Goal: Check status: Check status

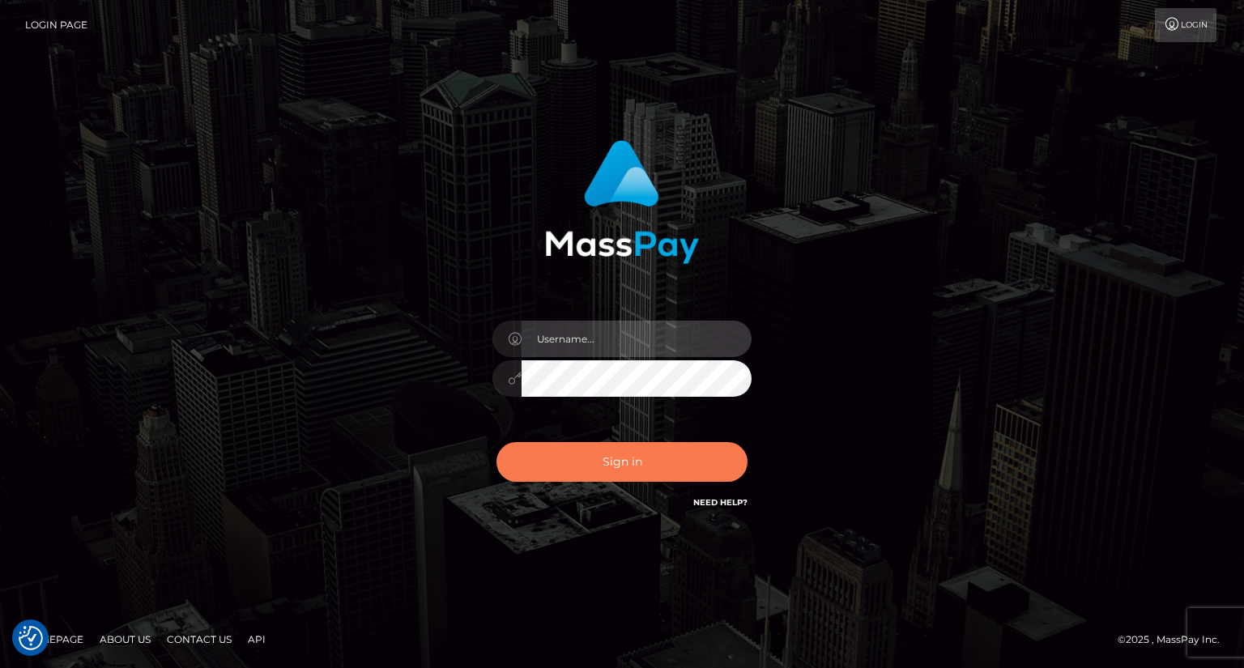
type input "dat.rush"
click at [602, 449] on button "Sign in" at bounding box center [621, 462] width 251 height 40
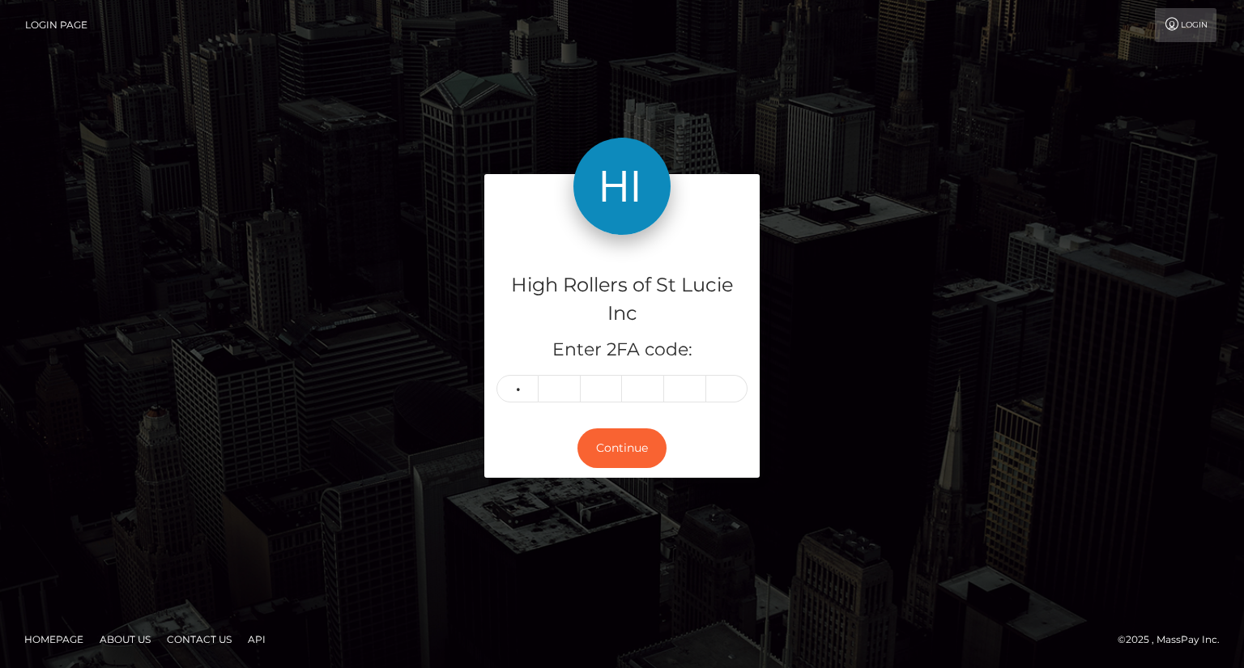
type input "5"
type input "1"
type input "0"
type input "4"
type input "2"
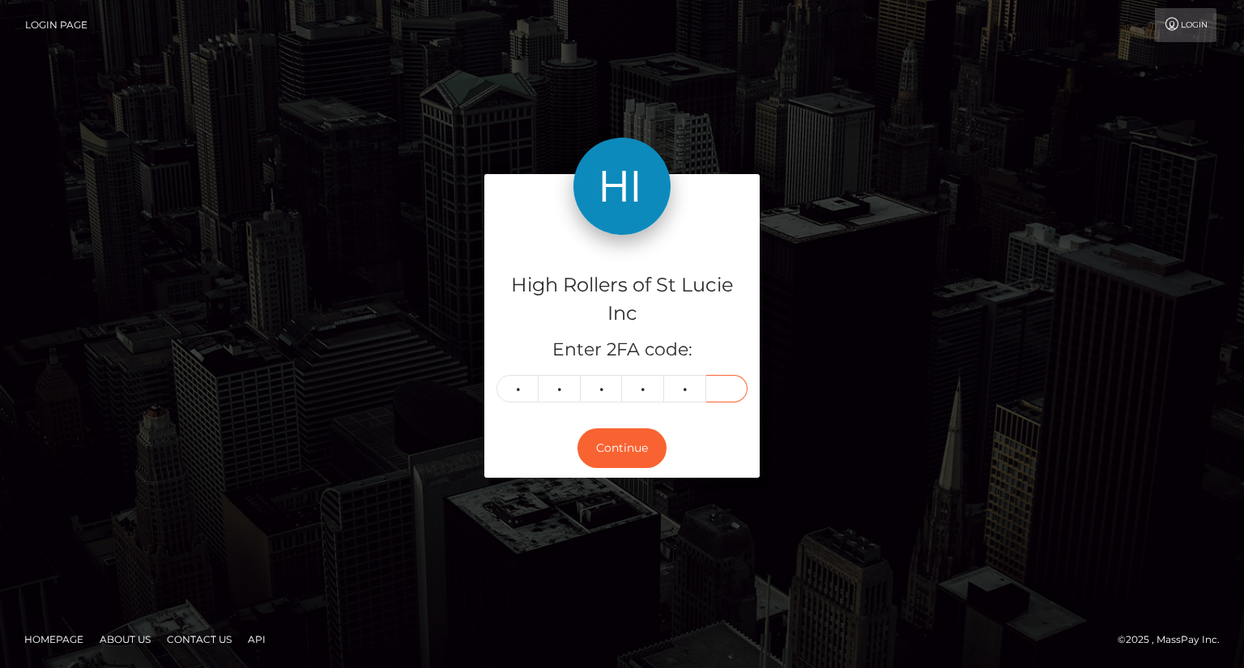
type input "8"
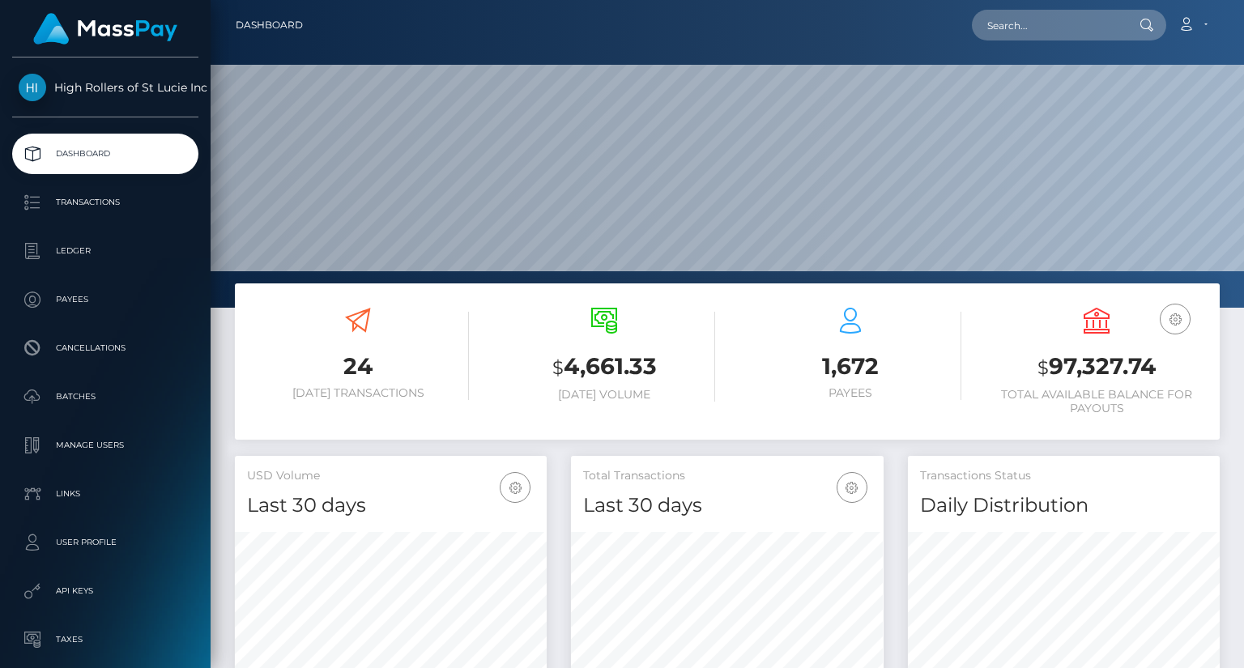
scroll to position [287, 312]
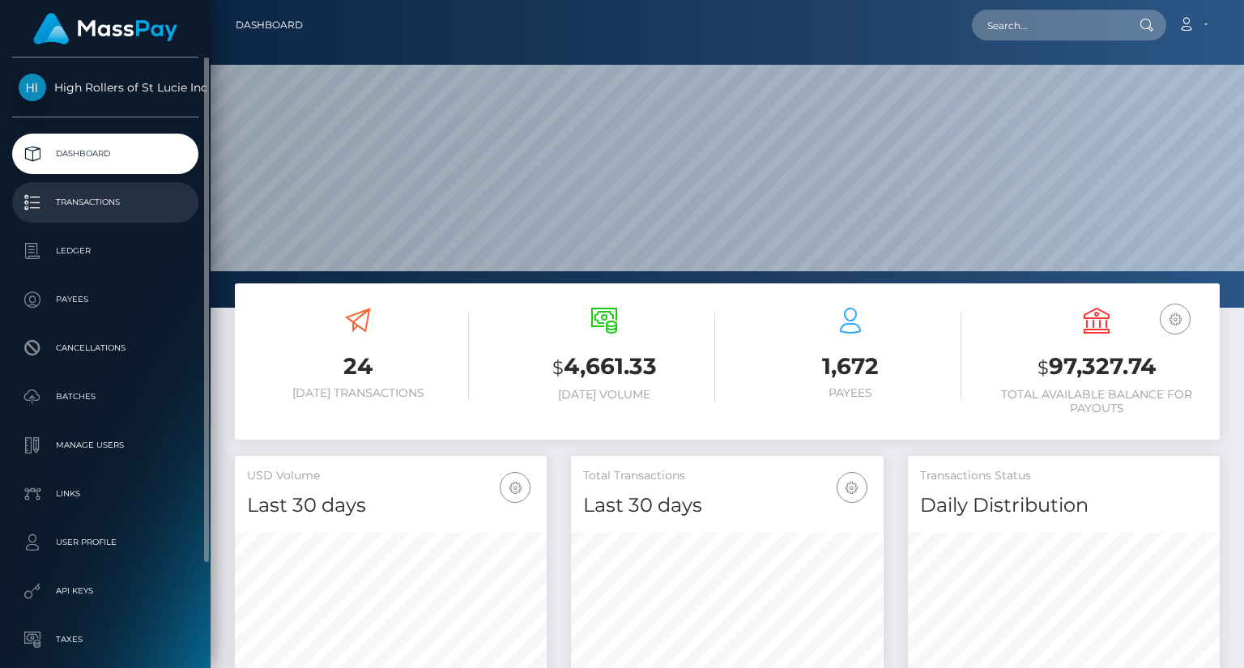
click at [102, 198] on p "Transactions" at bounding box center [105, 202] width 173 height 24
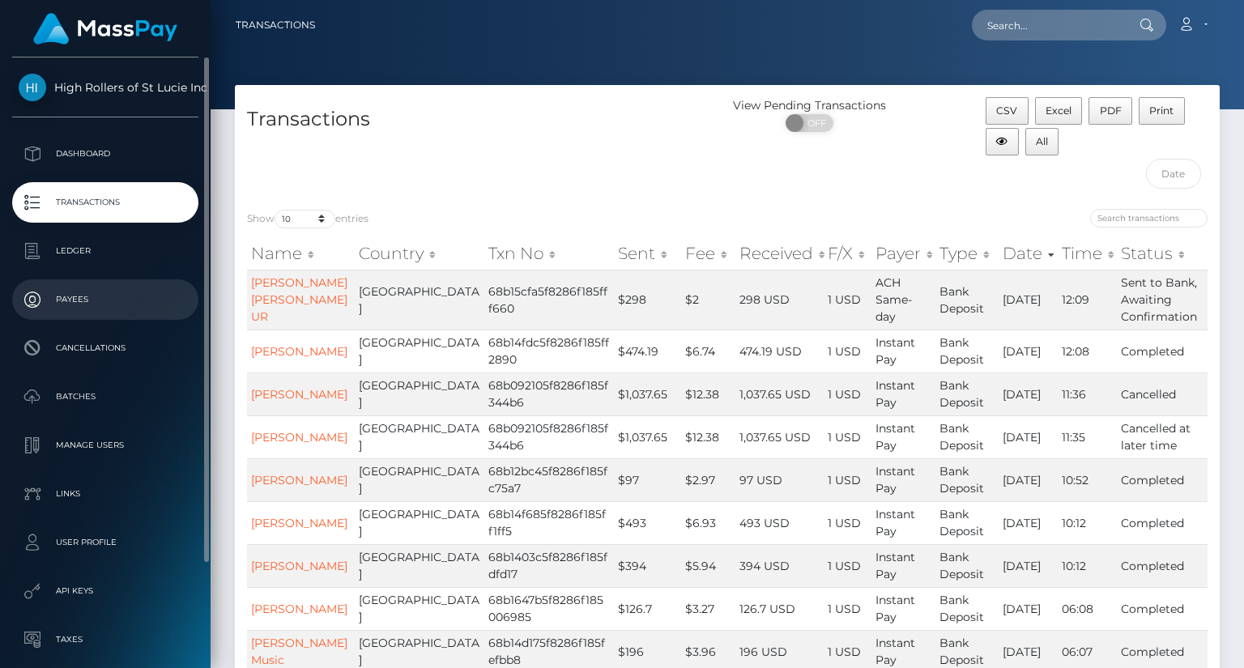
click at [121, 307] on p "Payees" at bounding box center [105, 299] width 173 height 24
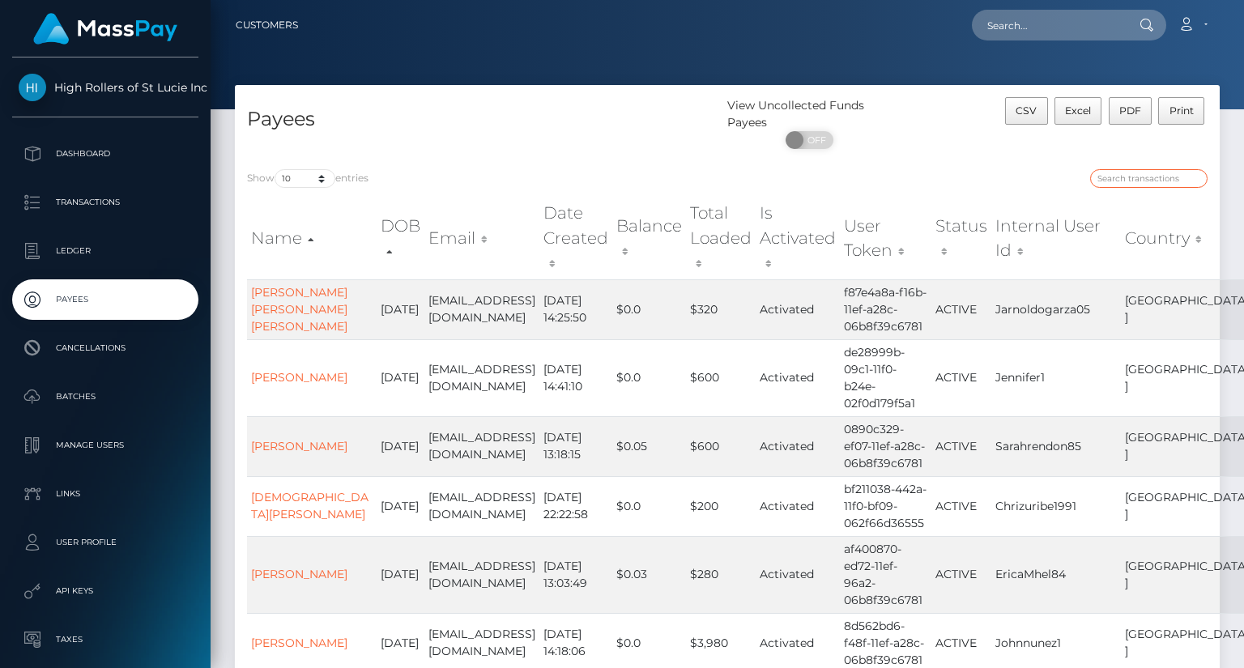
click at [1112, 181] on input "search" at bounding box center [1148, 178] width 117 height 19
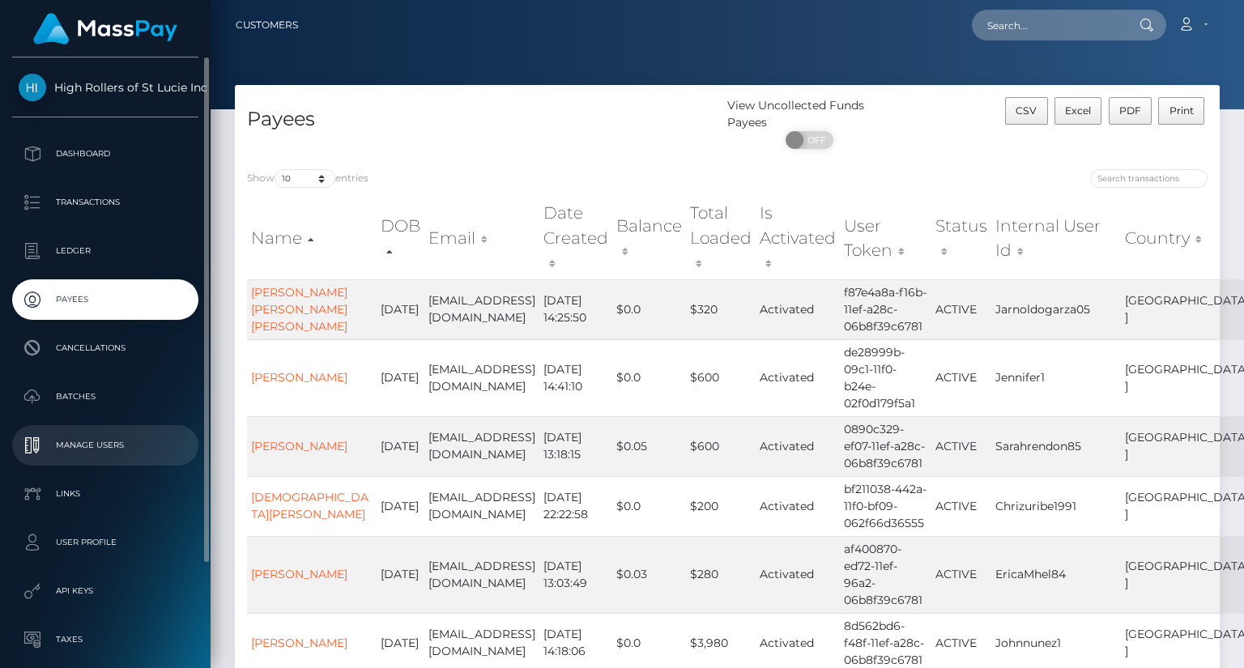
click at [110, 440] on p "Manage Users" at bounding box center [105, 445] width 173 height 24
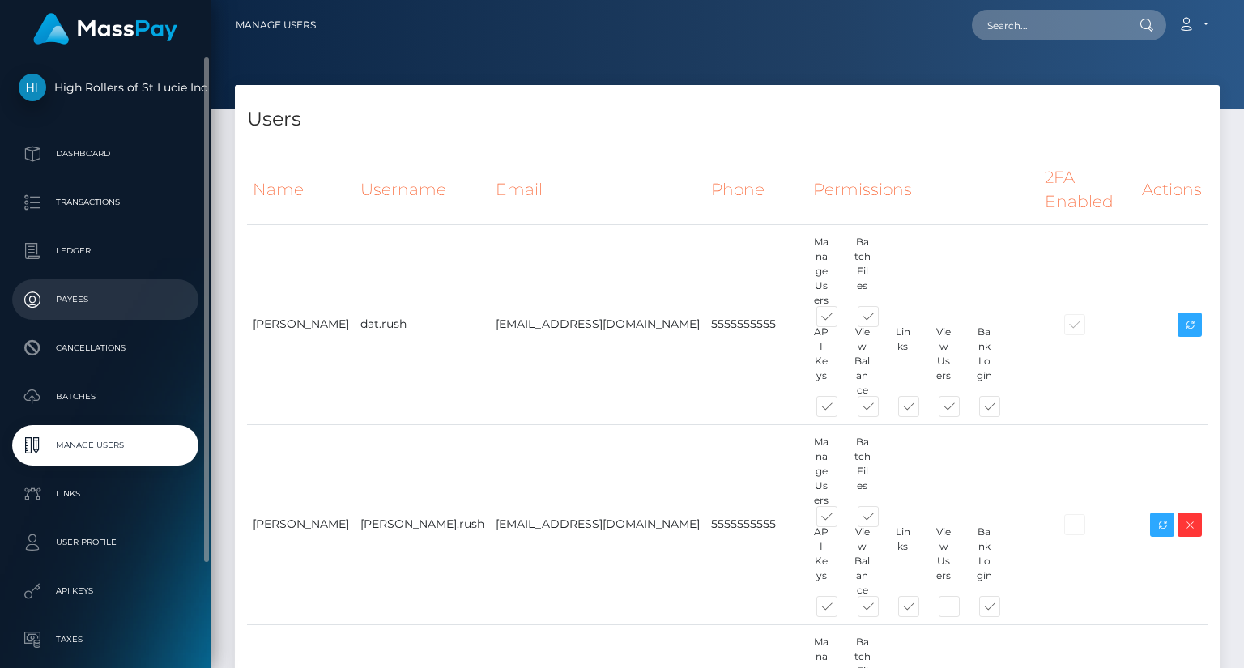
click at [104, 296] on p "Payees" at bounding box center [105, 299] width 173 height 24
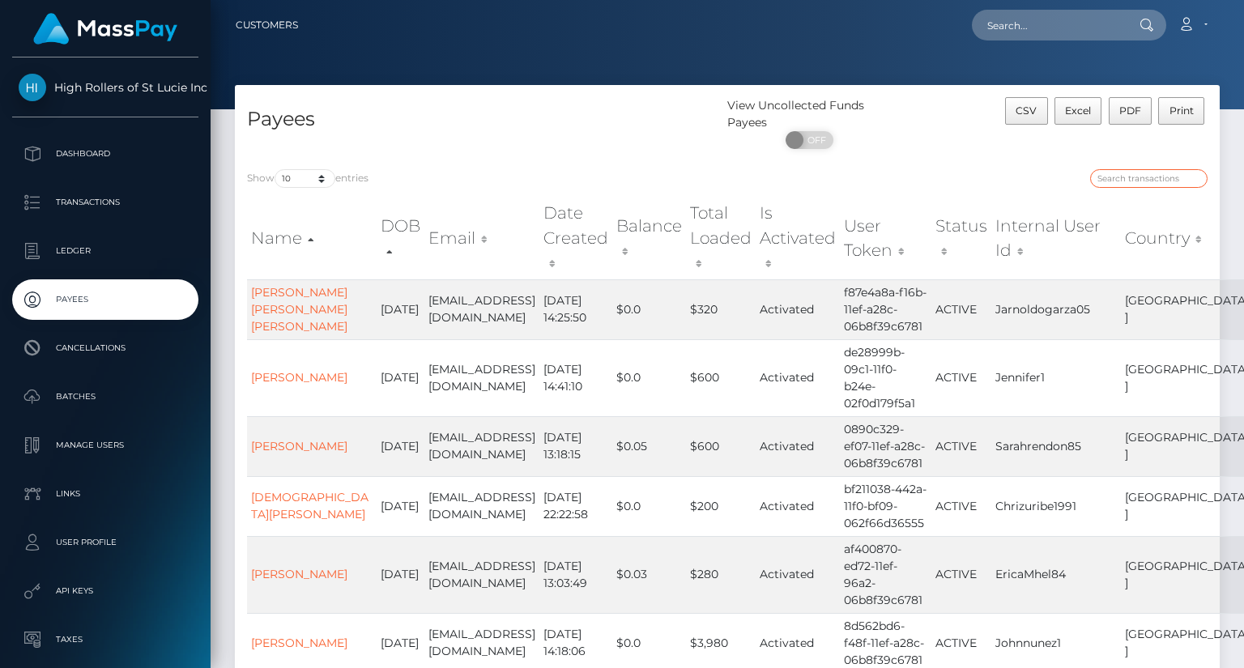
click at [1130, 185] on input "search" at bounding box center [1148, 178] width 117 height 19
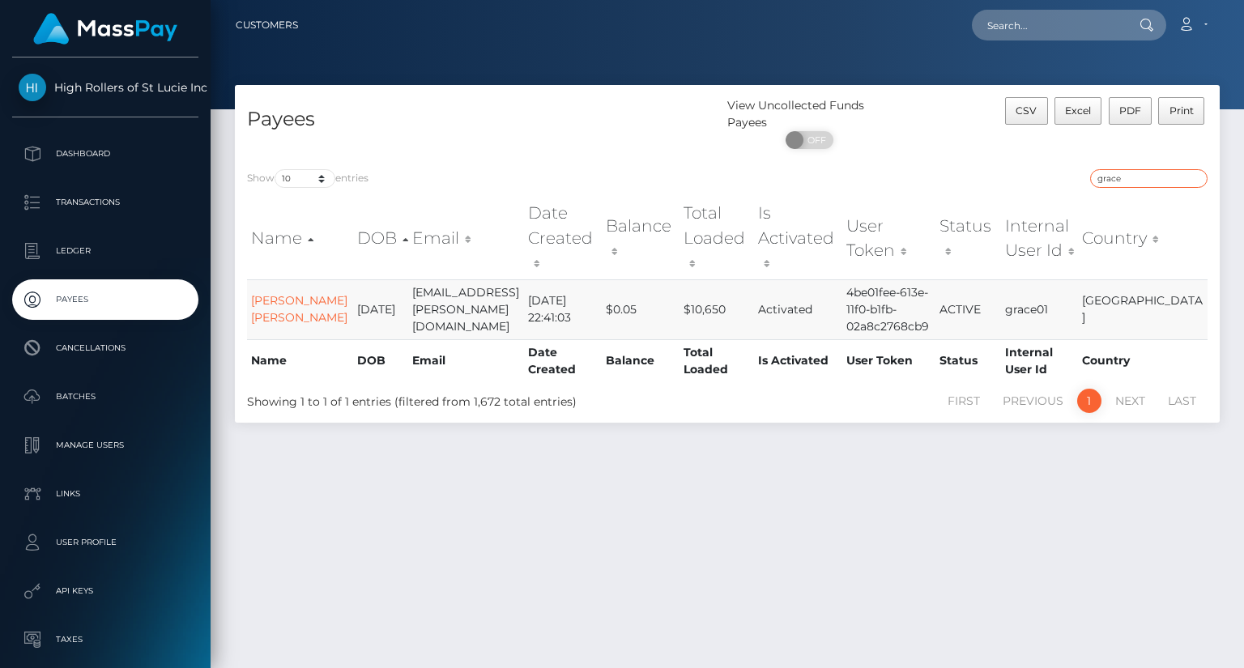
type input "grace"
click at [290, 279] on td "Mary Grace Reyes Candelario" at bounding box center [300, 309] width 106 height 60
click at [278, 293] on link "Mary Grace Reyes Candelario" at bounding box center [299, 309] width 96 height 32
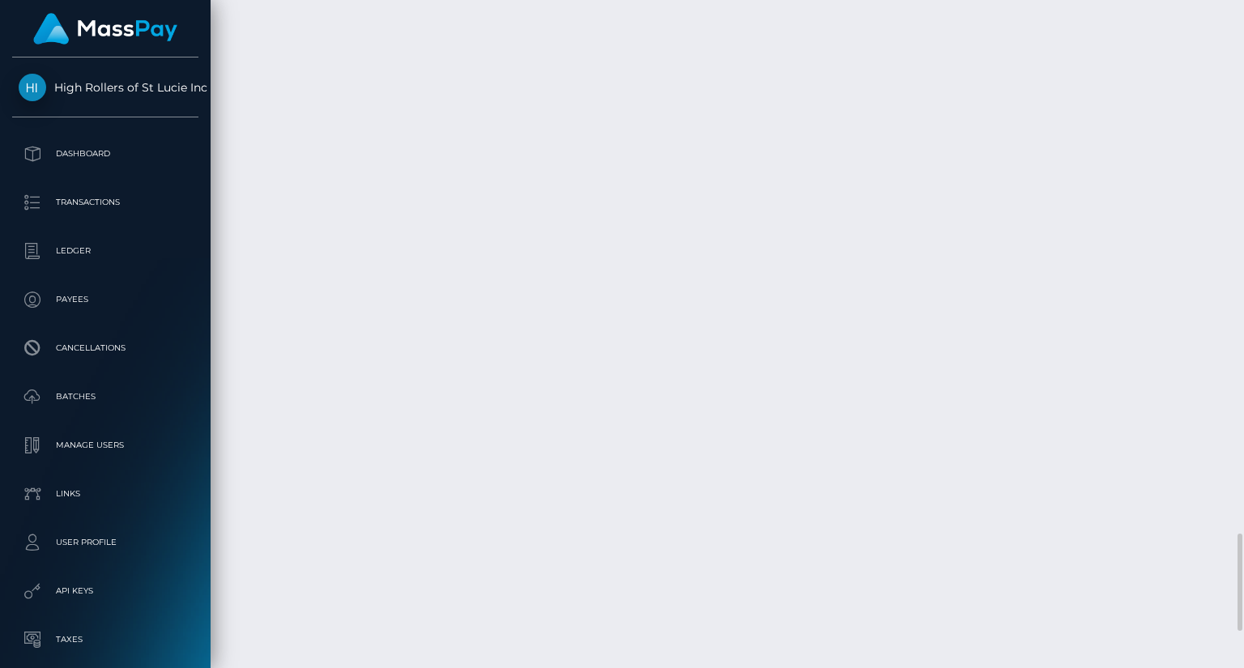
scroll to position [194, 312]
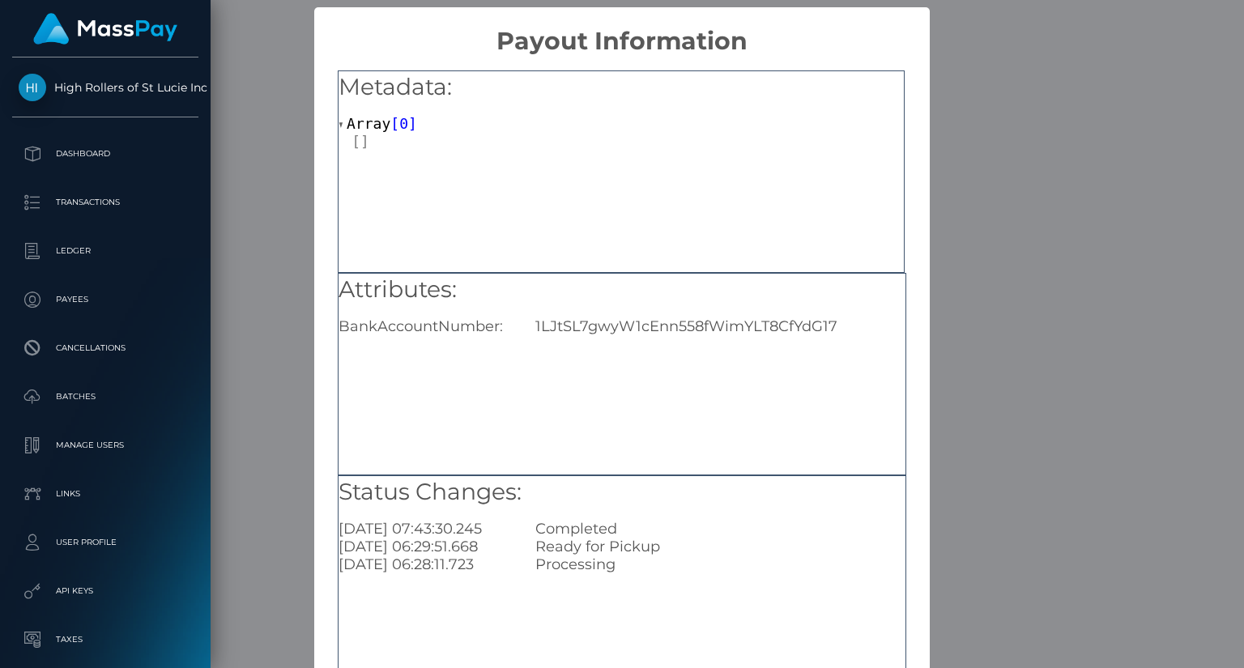
click at [611, 325] on div "1LJtSL7gwyW1cEnn558fWimYLT8CfYdG17" at bounding box center [719, 326] width 393 height 18
copy div "1LJtSL7gwyW1cEnn558fWimYLT8CfYdG17"
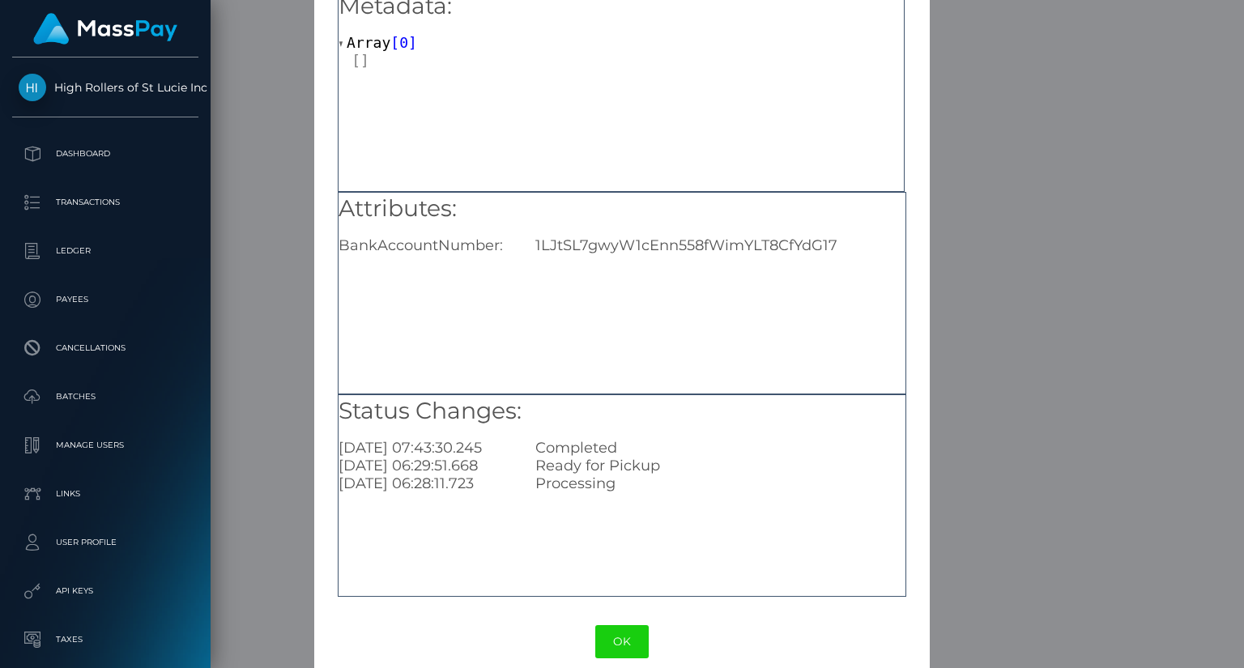
click at [391, 492] on div "[DATE] 06:28:11.723" at bounding box center [424, 483] width 197 height 18
click at [401, 492] on div "[DATE] 06:28:11.723" at bounding box center [424, 483] width 197 height 18
click at [402, 492] on div "[DATE] 06:28:11.723" at bounding box center [424, 483] width 197 height 18
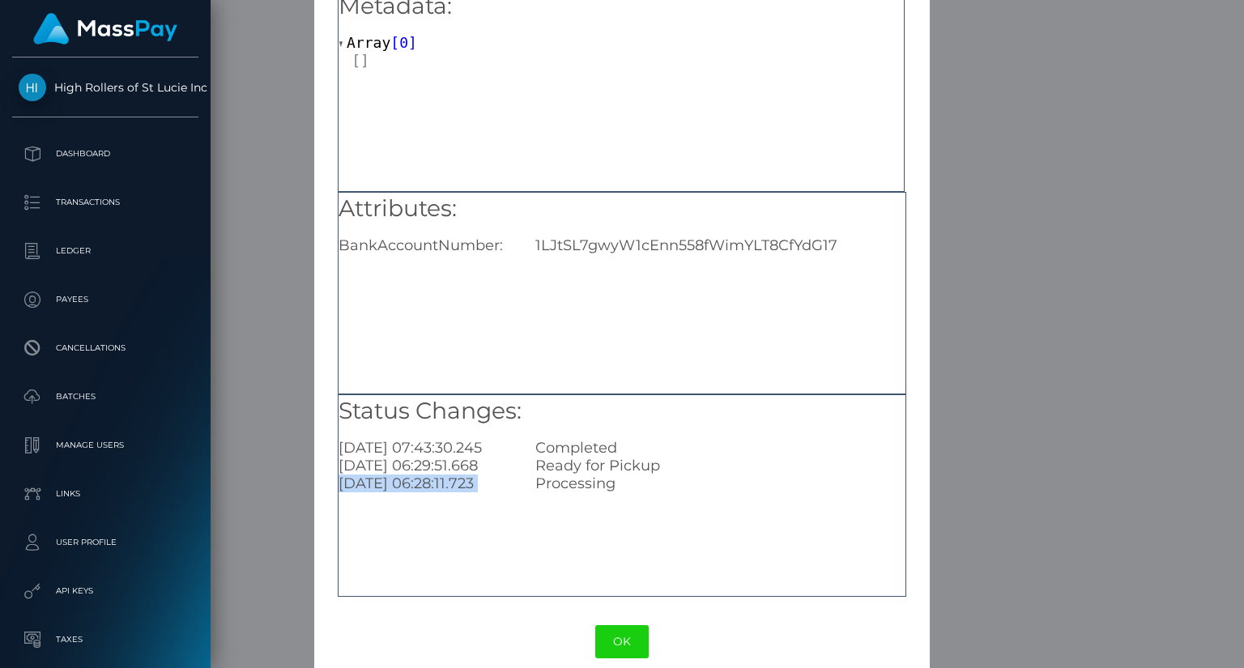
click at [402, 492] on div "[DATE] 06:28:11.723" at bounding box center [424, 483] width 197 height 18
click at [437, 474] on div "[DATE] 06:29:51.668" at bounding box center [424, 466] width 197 height 18
click at [427, 492] on div "[DATE] 06:28:11.723" at bounding box center [424, 483] width 197 height 18
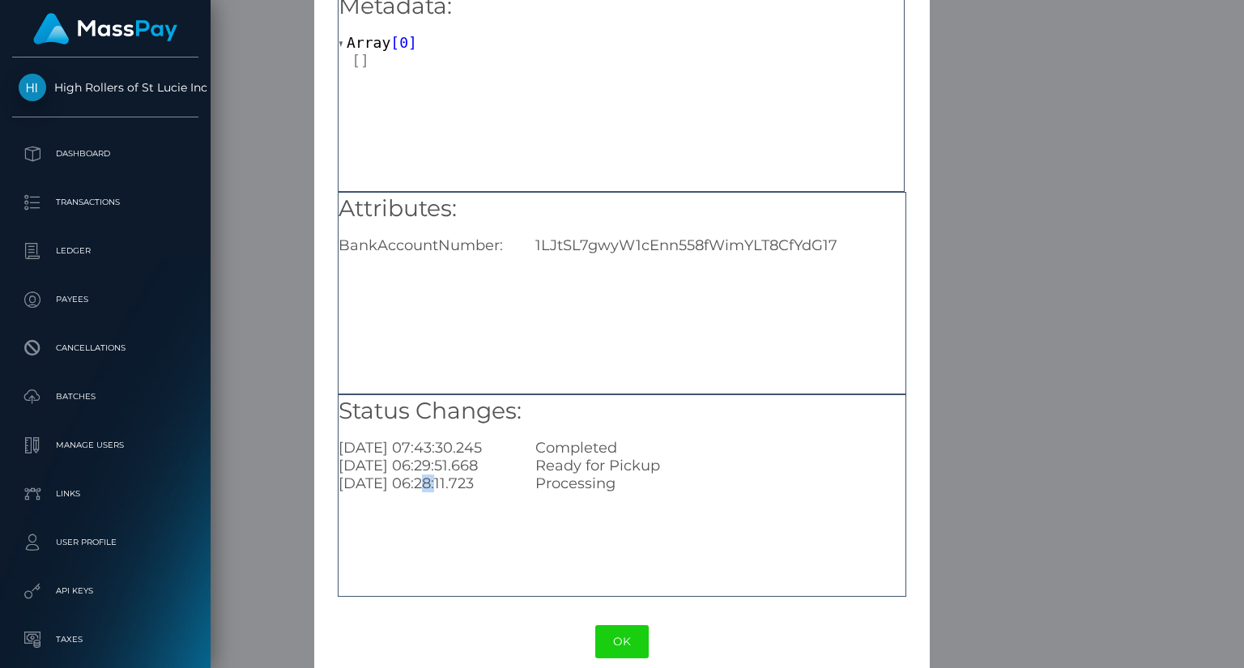
click at [427, 492] on div "[DATE] 06:28:11.723" at bounding box center [424, 483] width 197 height 18
click at [397, 451] on div "[DATE] 07:43:30.245" at bounding box center [424, 448] width 197 height 18
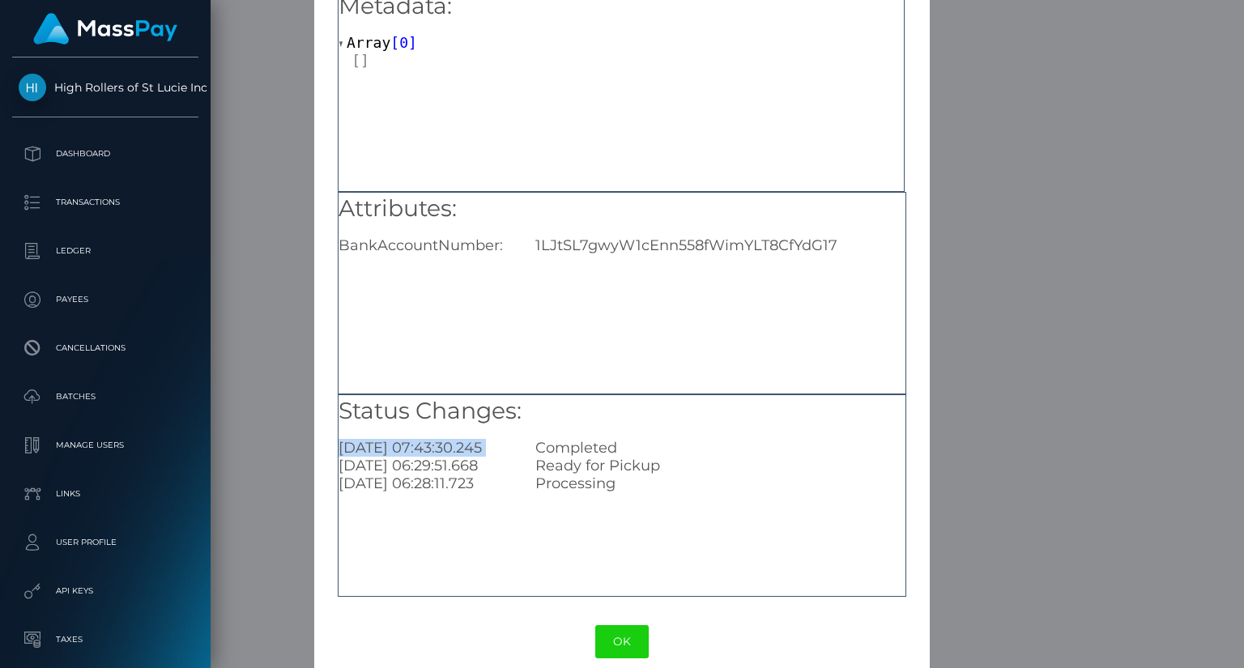
click at [383, 457] on div "[DATE] 07:43:30.245" at bounding box center [424, 448] width 197 height 18
click at [384, 457] on div "[DATE] 07:43:30.245" at bounding box center [424, 448] width 197 height 18
click at [449, 492] on div "[DATE] 06:28:11.723" at bounding box center [424, 483] width 197 height 18
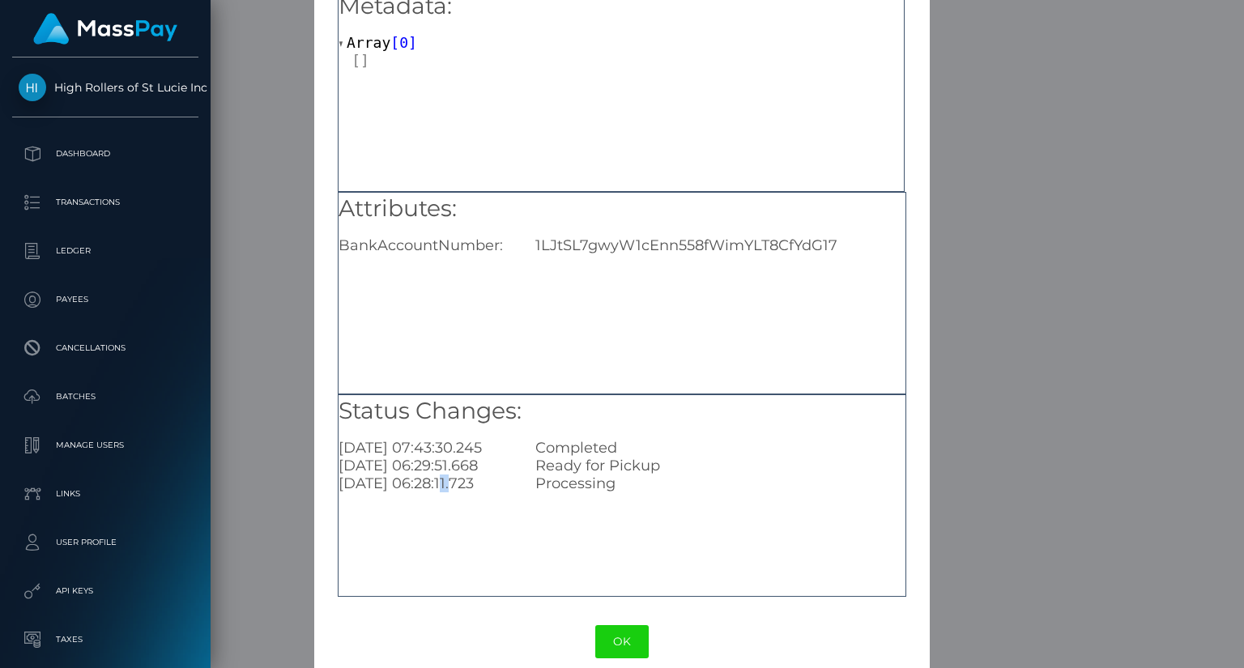
click at [449, 492] on div "[DATE] 06:28:11.723" at bounding box center [424, 483] width 197 height 18
click at [486, 492] on div "[DATE] 06:28:11.723" at bounding box center [424, 483] width 197 height 18
click at [483, 492] on div "[DATE] 06:28:11.723" at bounding box center [424, 483] width 197 height 18
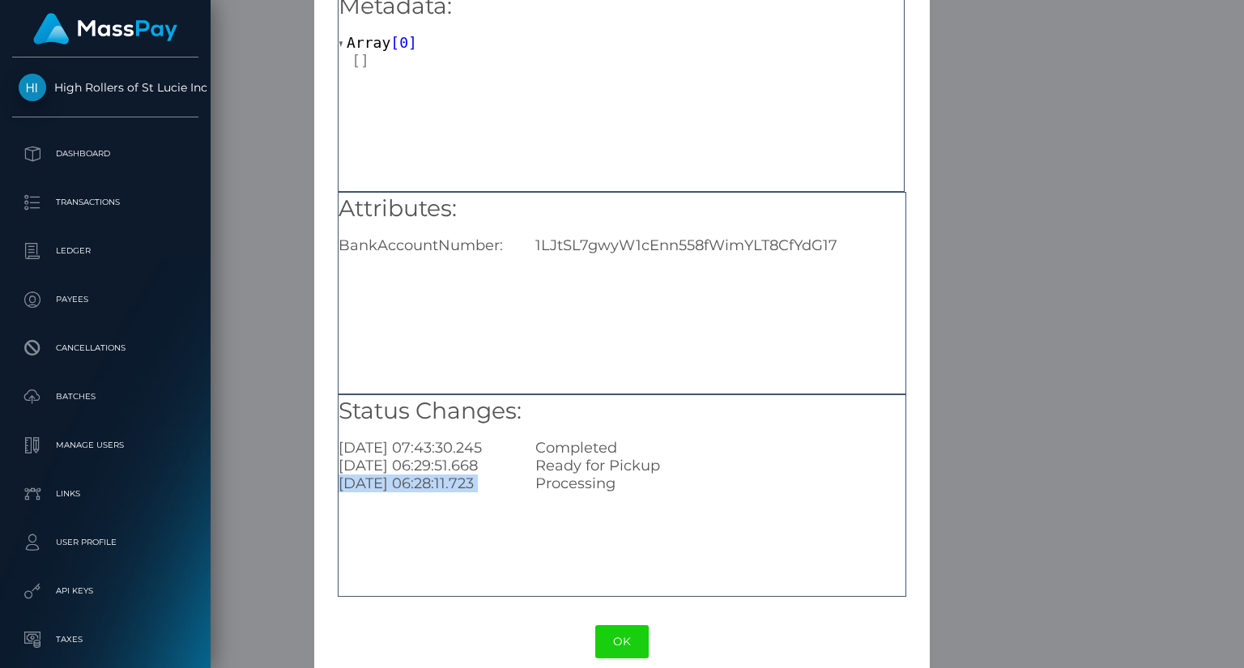
click at [483, 492] on div "[DATE] 06:28:11.723" at bounding box center [424, 483] width 197 height 18
click at [478, 474] on div "[DATE] 06:29:51.668" at bounding box center [424, 466] width 197 height 18
click at [393, 457] on div "[DATE] 07:43:30.245" at bounding box center [424, 448] width 197 height 18
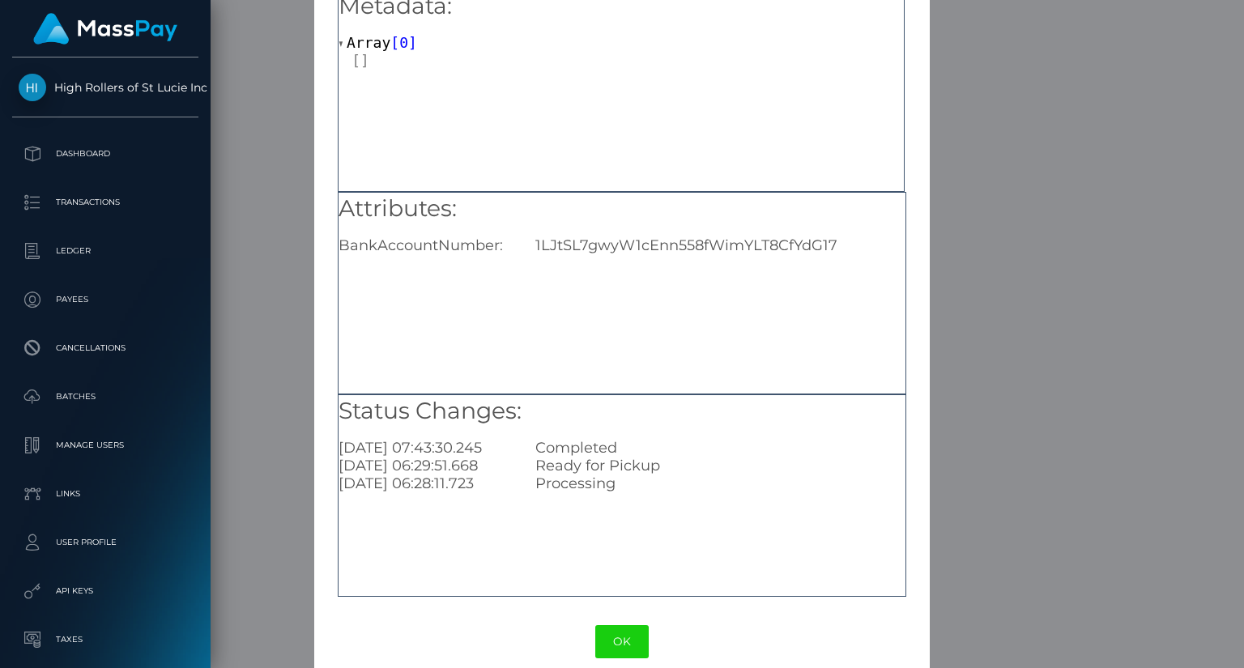
click at [393, 457] on div "[DATE] 07:43:30.245" at bounding box center [424, 448] width 197 height 18
click at [476, 474] on div "[DATE] 06:29:51.668" at bounding box center [424, 466] width 197 height 18
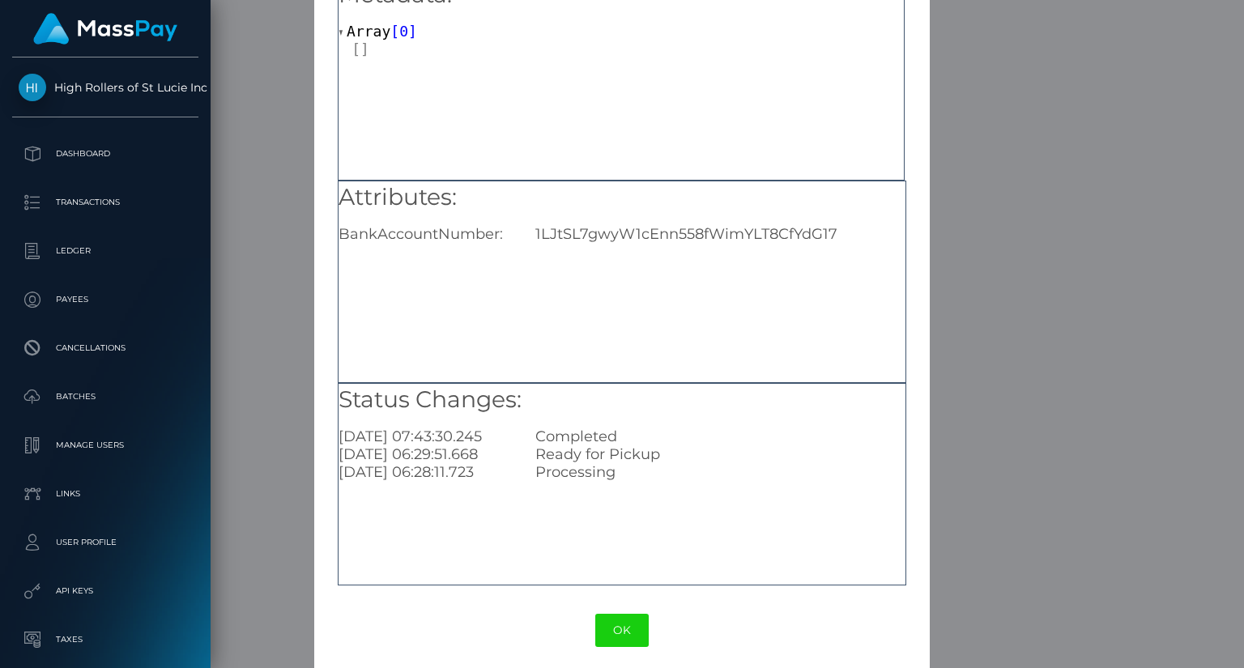
scroll to position [102, 0]
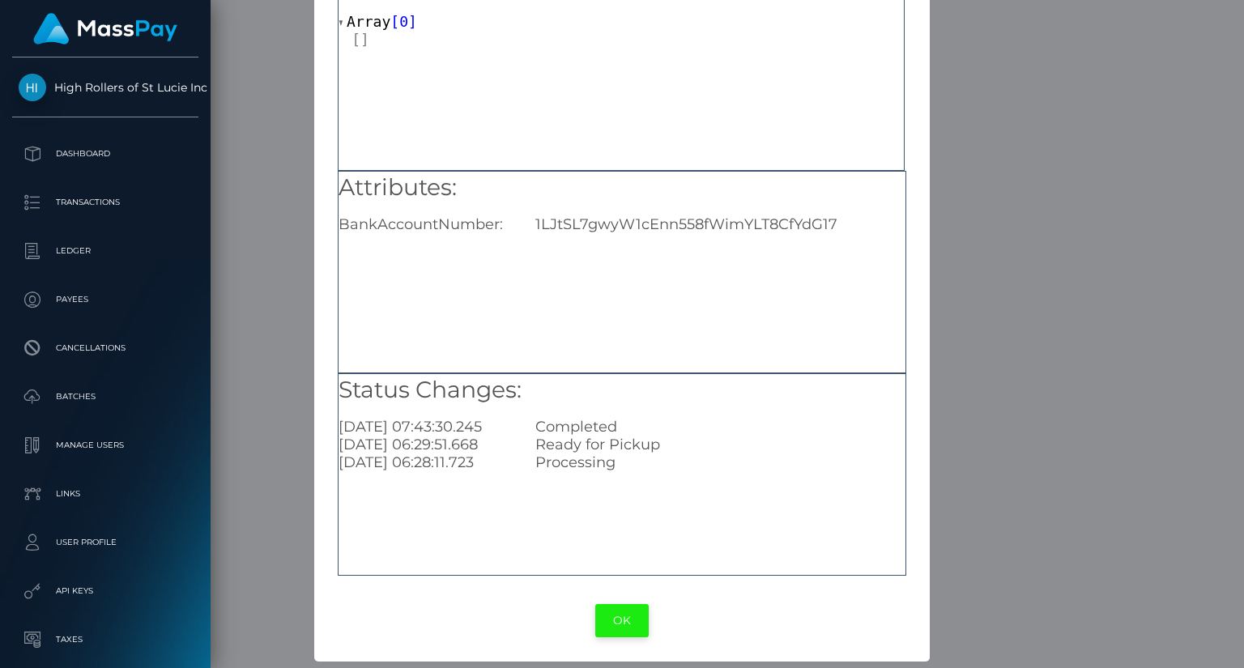
click at [624, 609] on button "OK" at bounding box center [621, 620] width 53 height 33
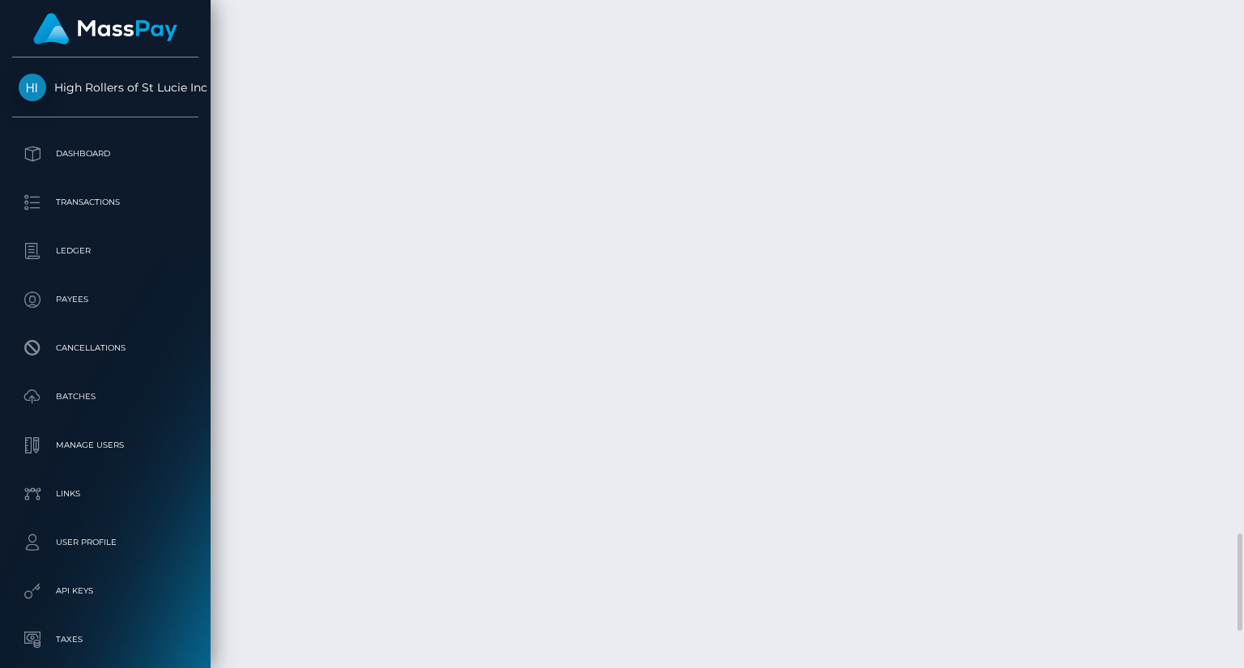
scroll to position [194, 312]
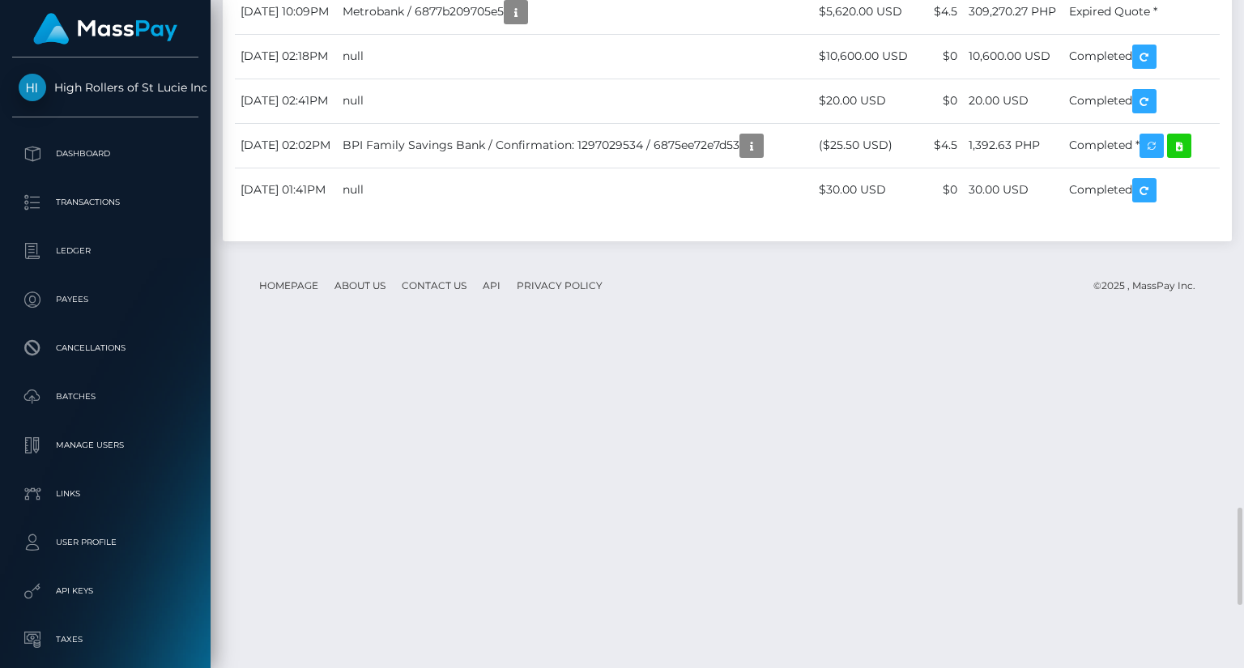
scroll to position [2996, 0]
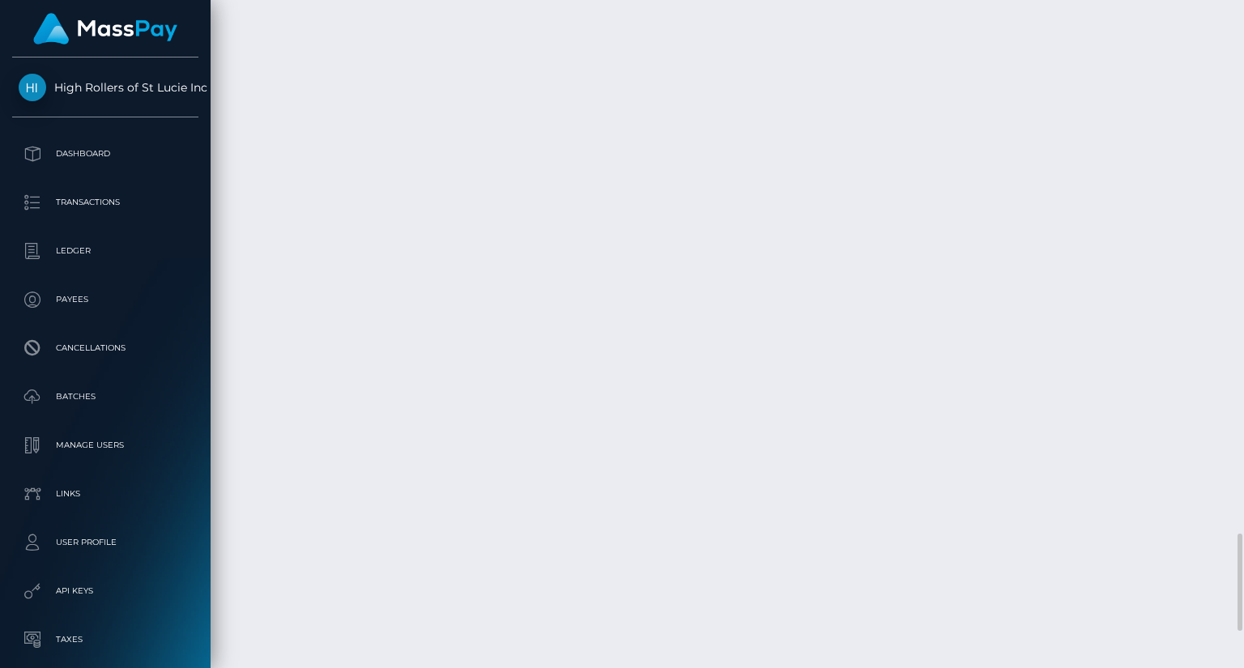
scroll to position [3481, 0]
drag, startPoint x: 834, startPoint y: 550, endPoint x: 852, endPoint y: 562, distance: 21.6
copy td "$10,588.72 USD"
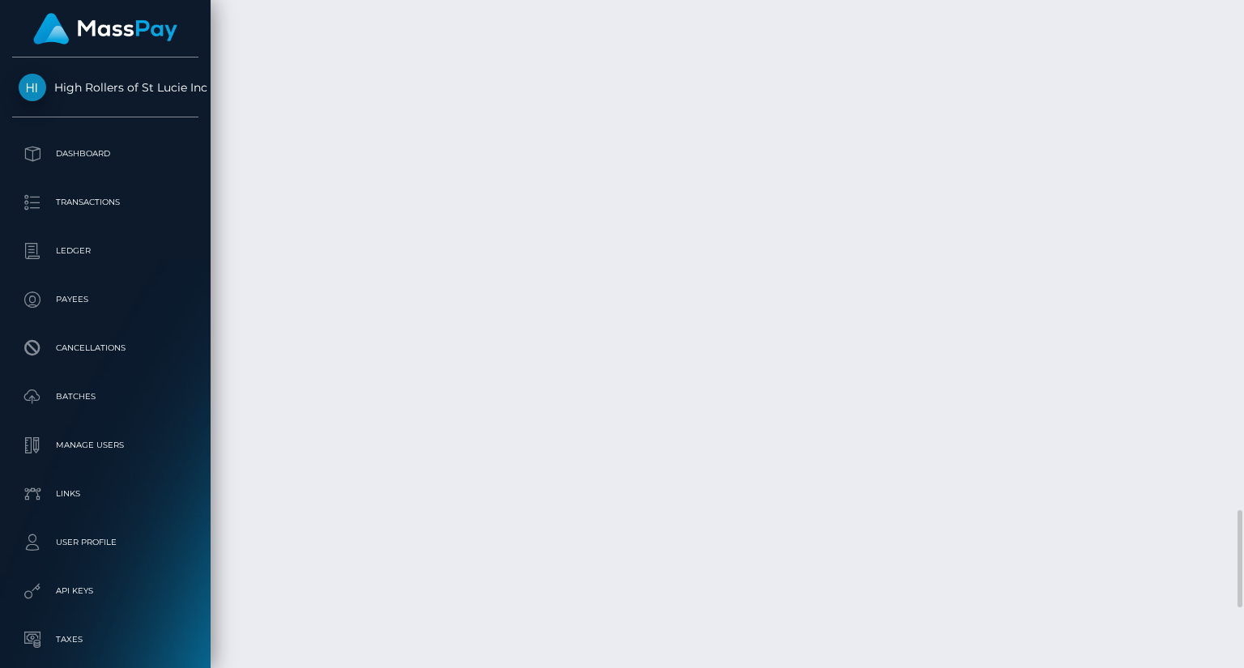
scroll to position [3724, 0]
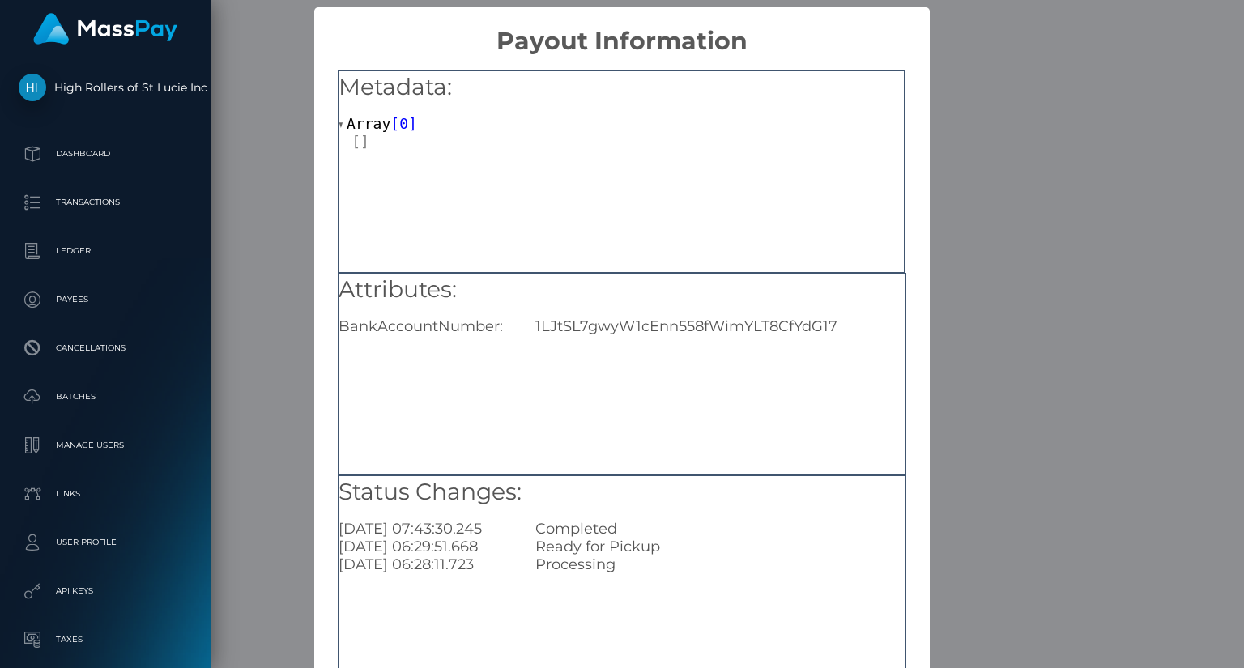
click at [572, 318] on div "1LJtSL7gwyW1cEnn558fWimYLT8CfYdG17" at bounding box center [719, 326] width 393 height 18
copy div "1LJtSL7gwyW1cEnn558fWimYLT8CfYdG17"
click at [1095, 174] on div "× Payout Information Metadata: Array [ 0 ] Attributes: BankAccountNumber: 1LJtS…" at bounding box center [622, 334] width 1244 height 668
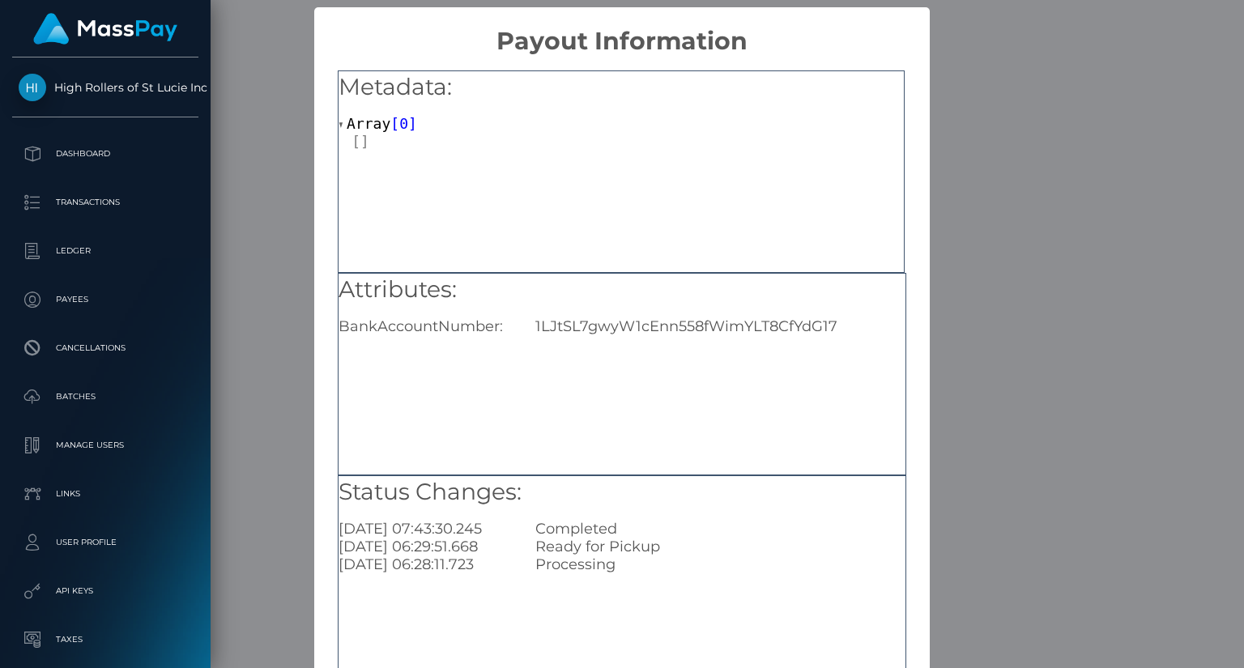
click at [964, 53] on div "× Payout Information Metadata: Array [ 0 ] Attributes: BankAccountNumber: 1LJtS…" at bounding box center [622, 334] width 1244 height 668
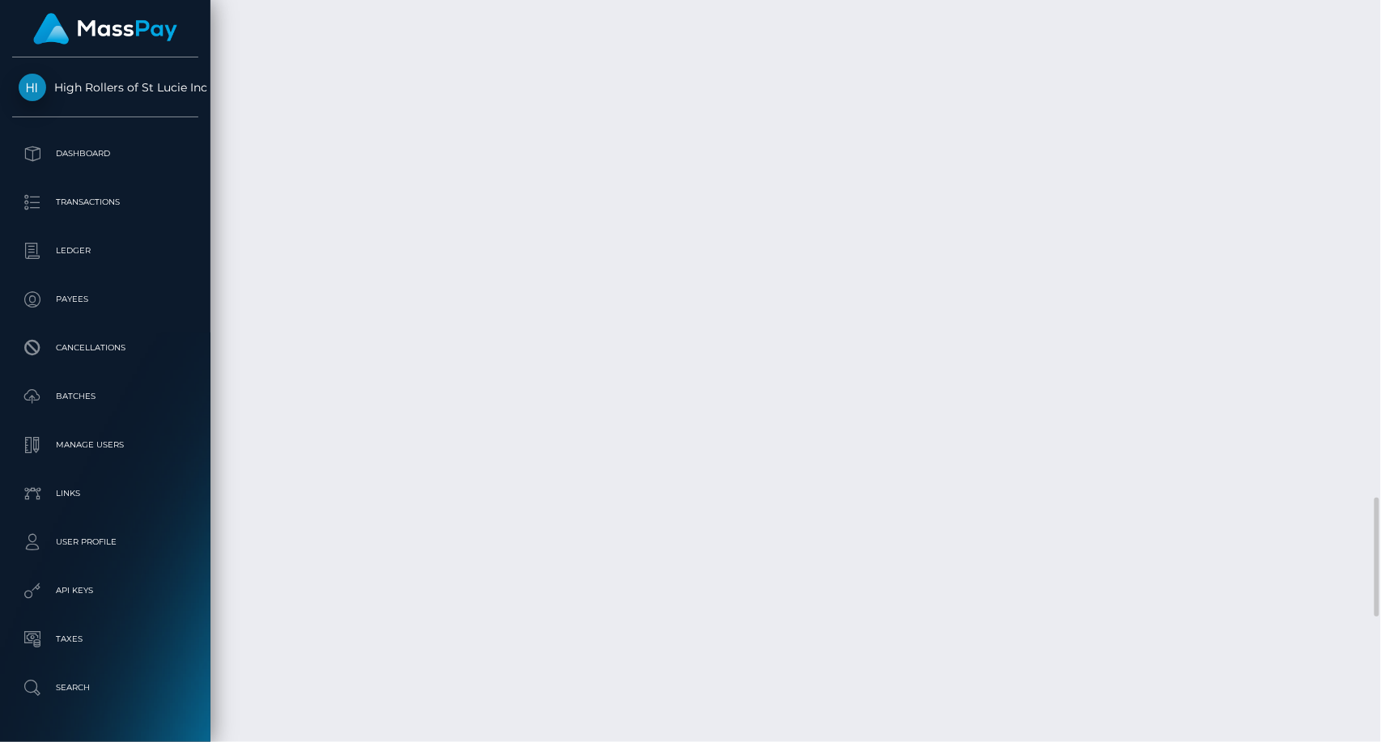
scroll to position [3010, 0]
drag, startPoint x: 864, startPoint y: 104, endPoint x: 855, endPoint y: 99, distance: 10.1
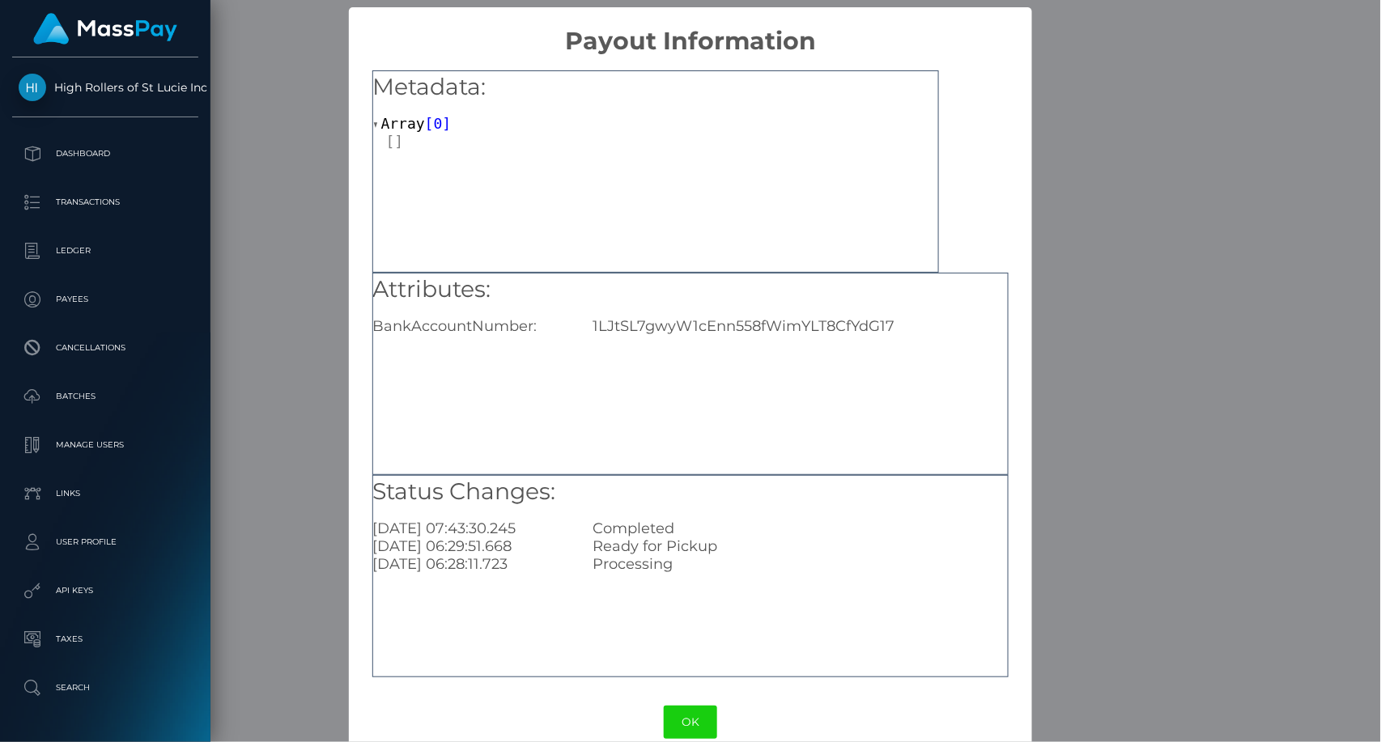
click at [676, 333] on div "1LJtSL7gwyW1cEnn558fWimYLT8CfYdG17" at bounding box center [801, 326] width 440 height 18
copy div "1LJtSL7gwyW1cEnn558fWimYLT8CfYdG17"
click at [909, 538] on div "Ready for Pickup" at bounding box center [801, 547] width 440 height 18
click at [916, 251] on div "Metadata: Array [ 0 ]" at bounding box center [655, 171] width 567 height 202
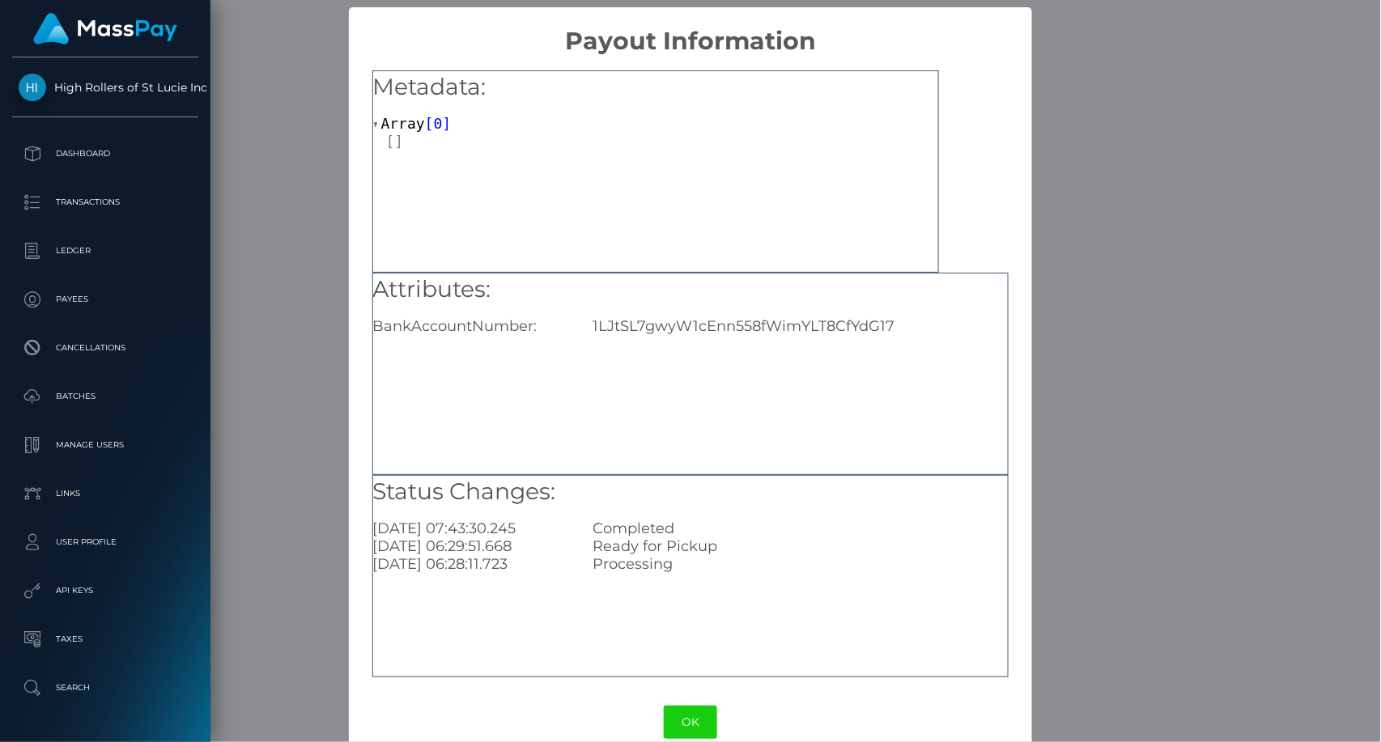
click at [1153, 232] on div "× Payout Information Metadata: Array [ 0 ] Attributes: BankAccountNumber: 1LJtS…" at bounding box center [690, 371] width 1381 height 742
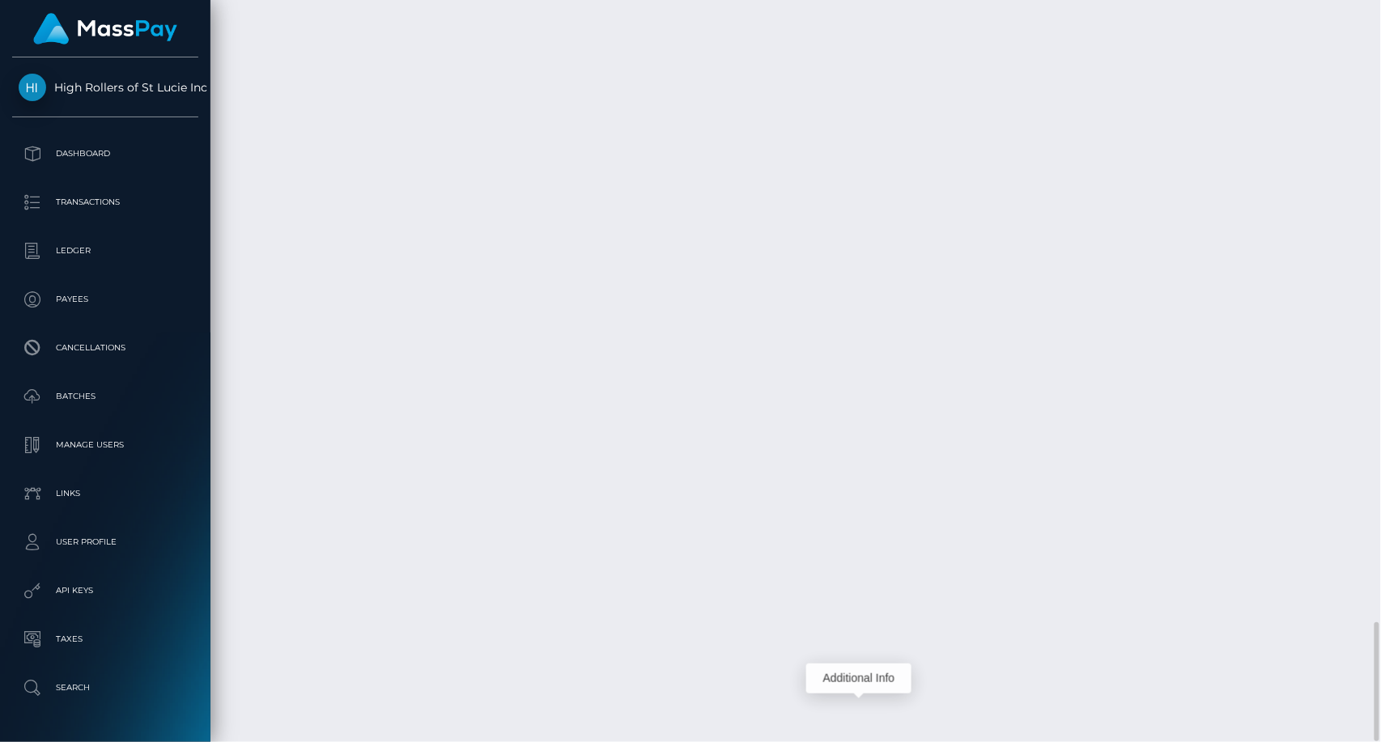
scroll to position [3876, 0]
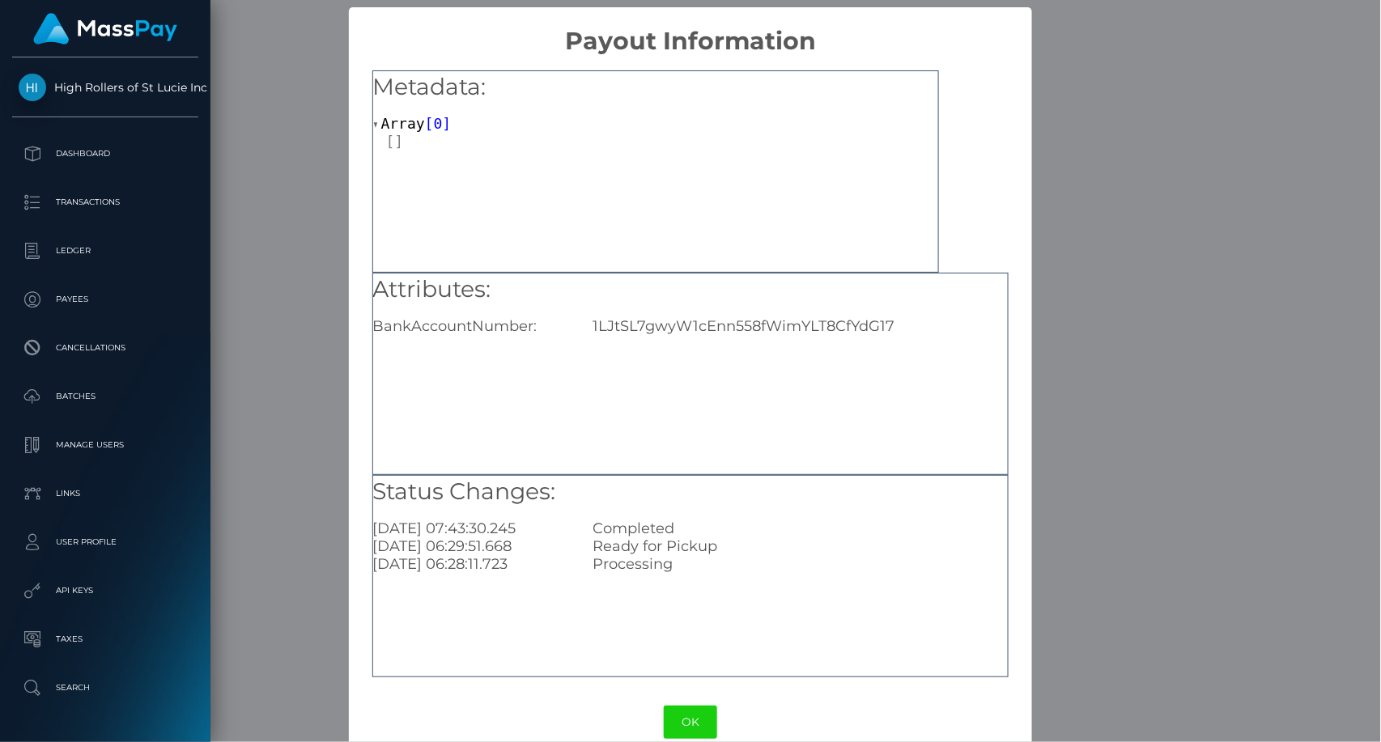
click at [1133, 598] on div "× Payout Information Metadata: Array [ 0 ] Attributes: BankAccountNumber: 1LJtS…" at bounding box center [690, 371] width 1381 height 742
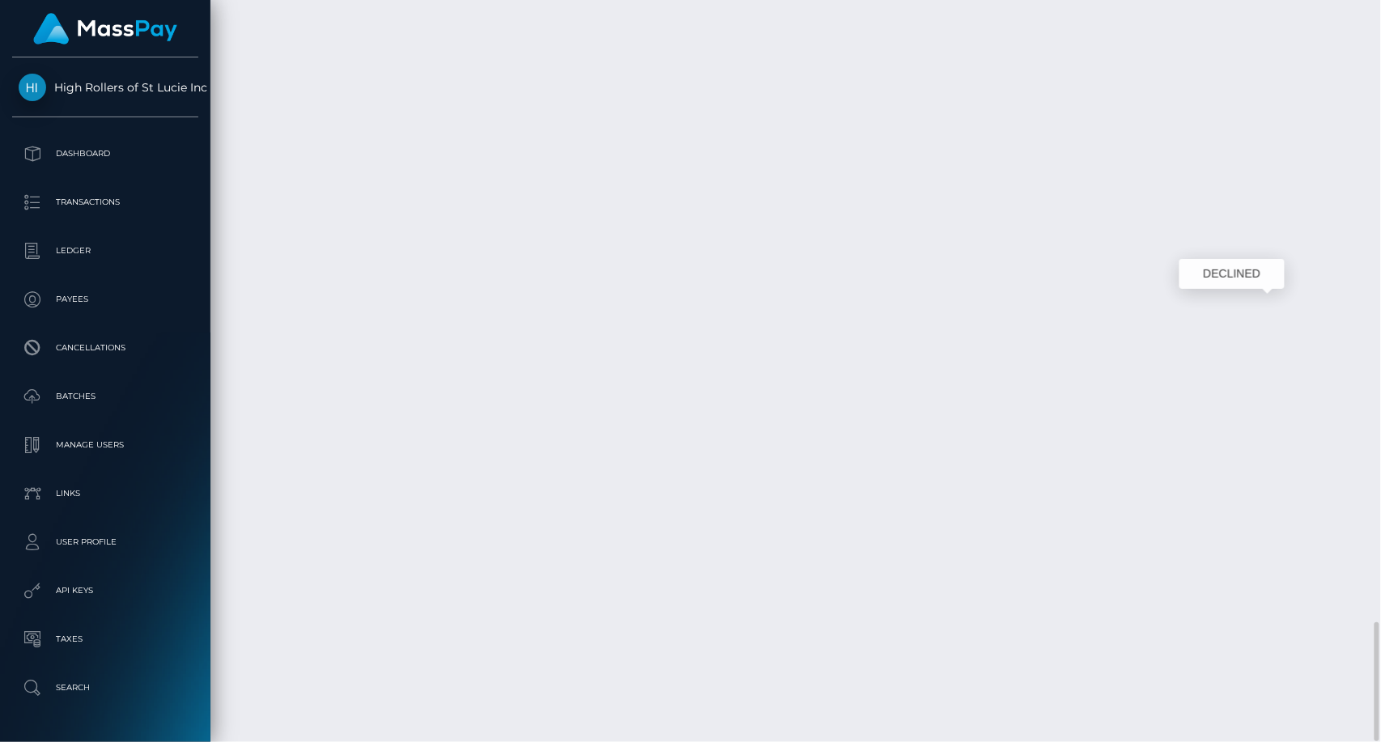
scroll to position [194, 358]
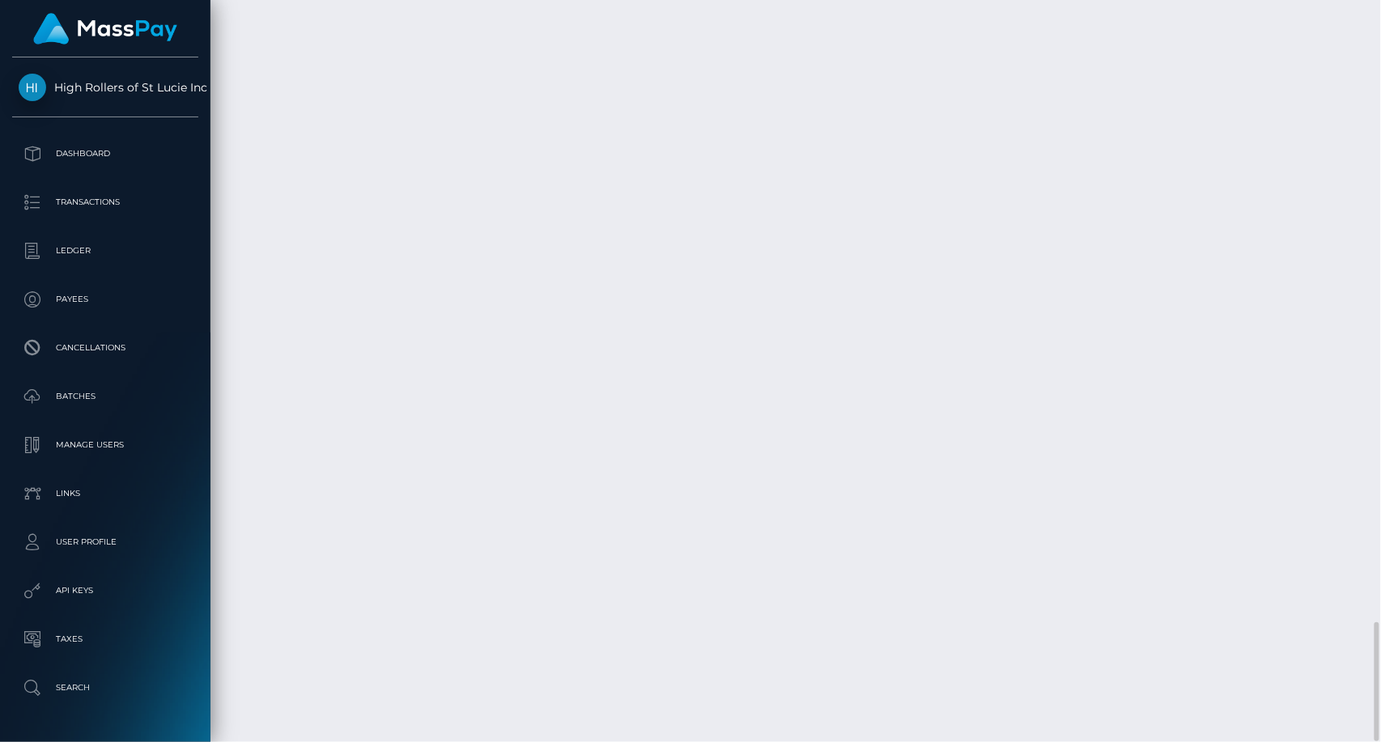
scroll to position [194, 358]
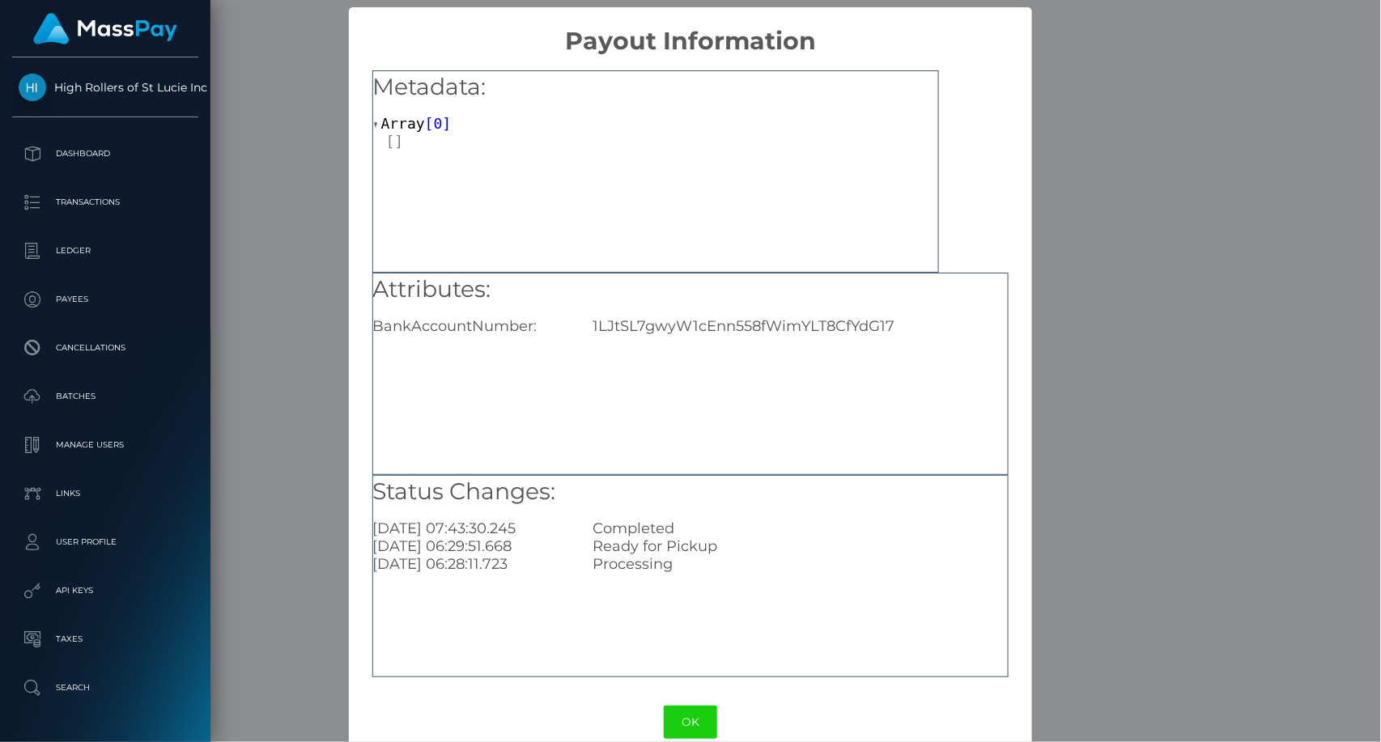
click at [983, 24] on h2 "Payout Information" at bounding box center [690, 31] width 683 height 49
click at [1110, 41] on div "× Payout Information Metadata: Array [ 0 ] Attributes: BankAccountNumber: 1LJtS…" at bounding box center [690, 371] width 1381 height 742
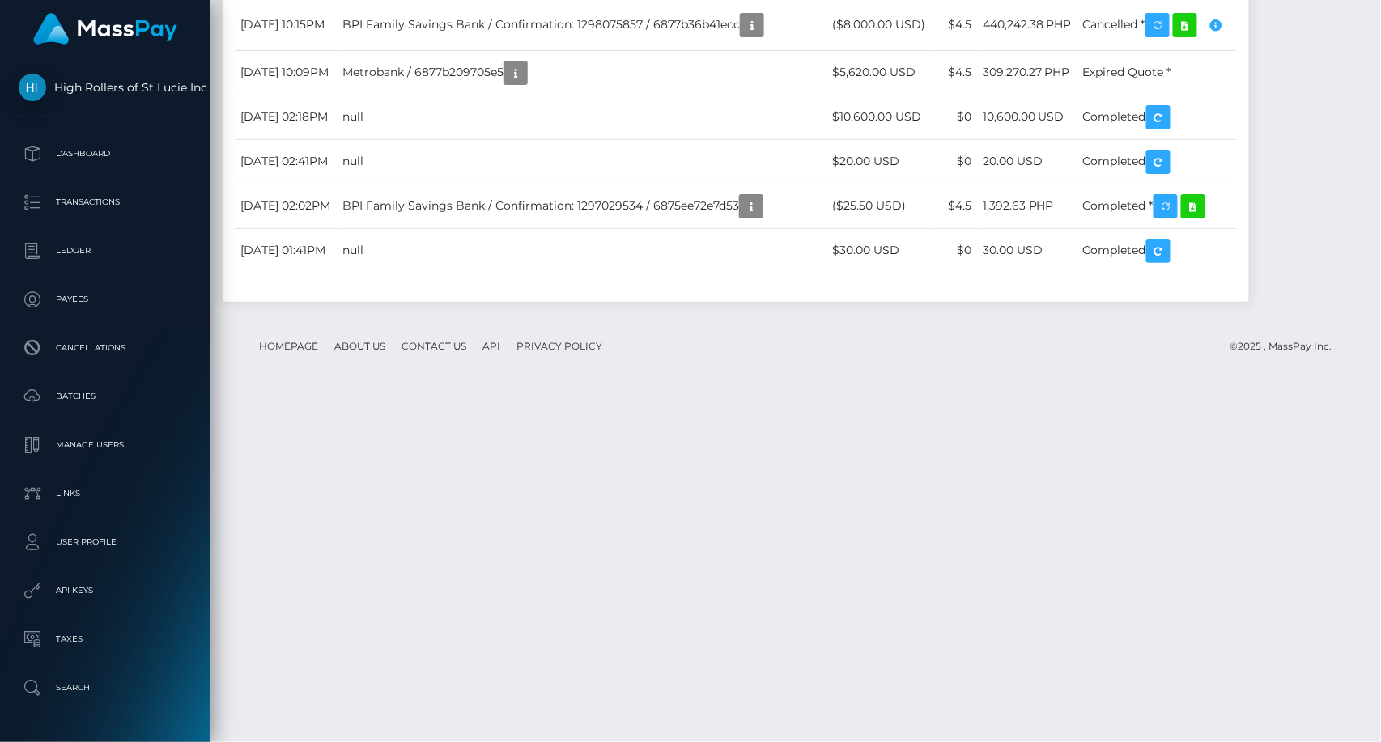
scroll to position [2977, 0]
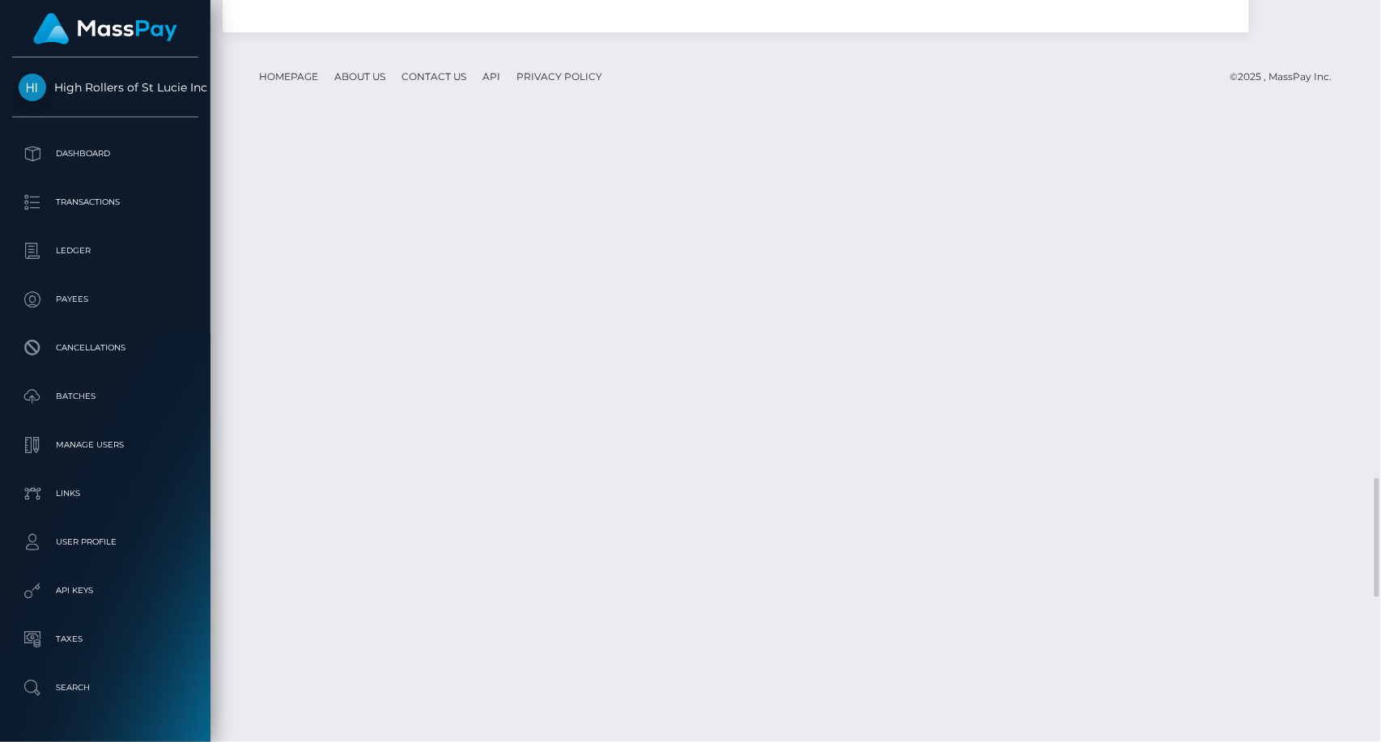
drag, startPoint x: 402, startPoint y: 300, endPoint x: 470, endPoint y: 291, distance: 68.6
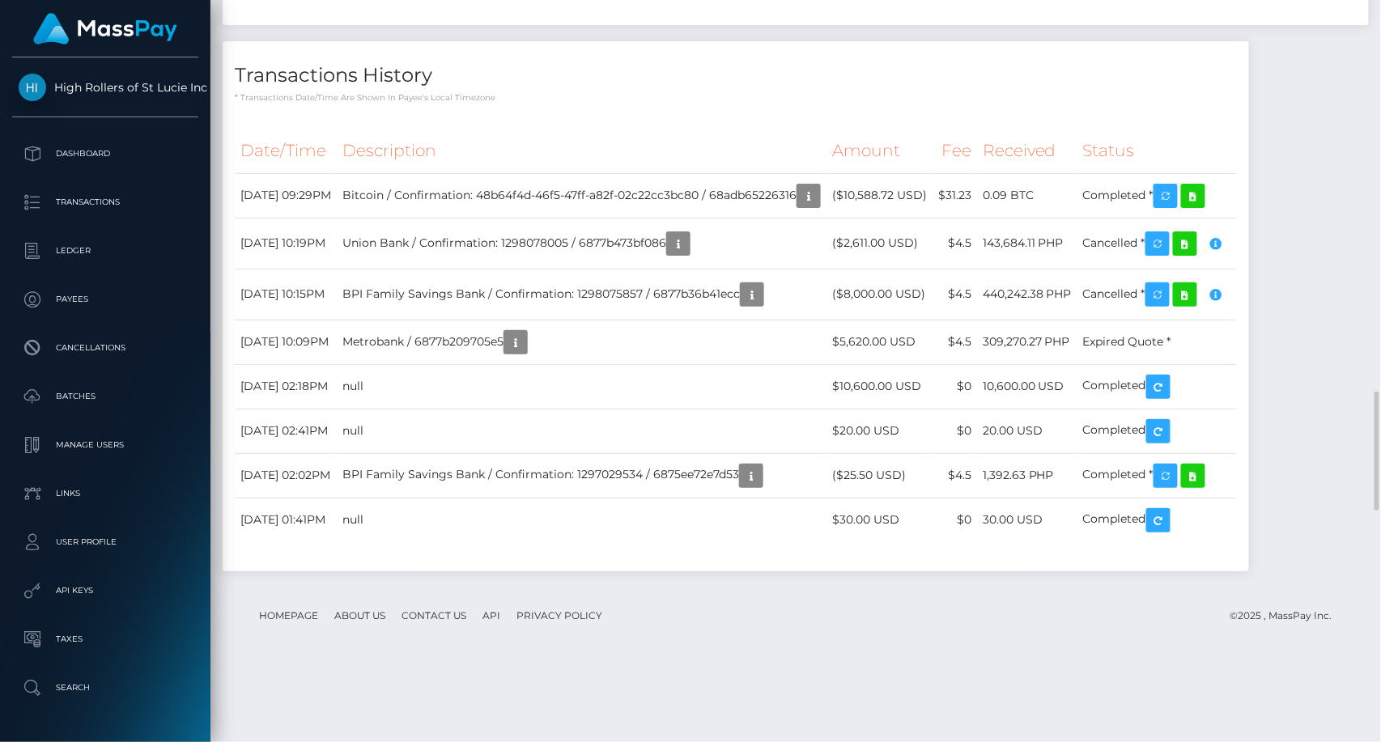
scroll to position [2257, 0]
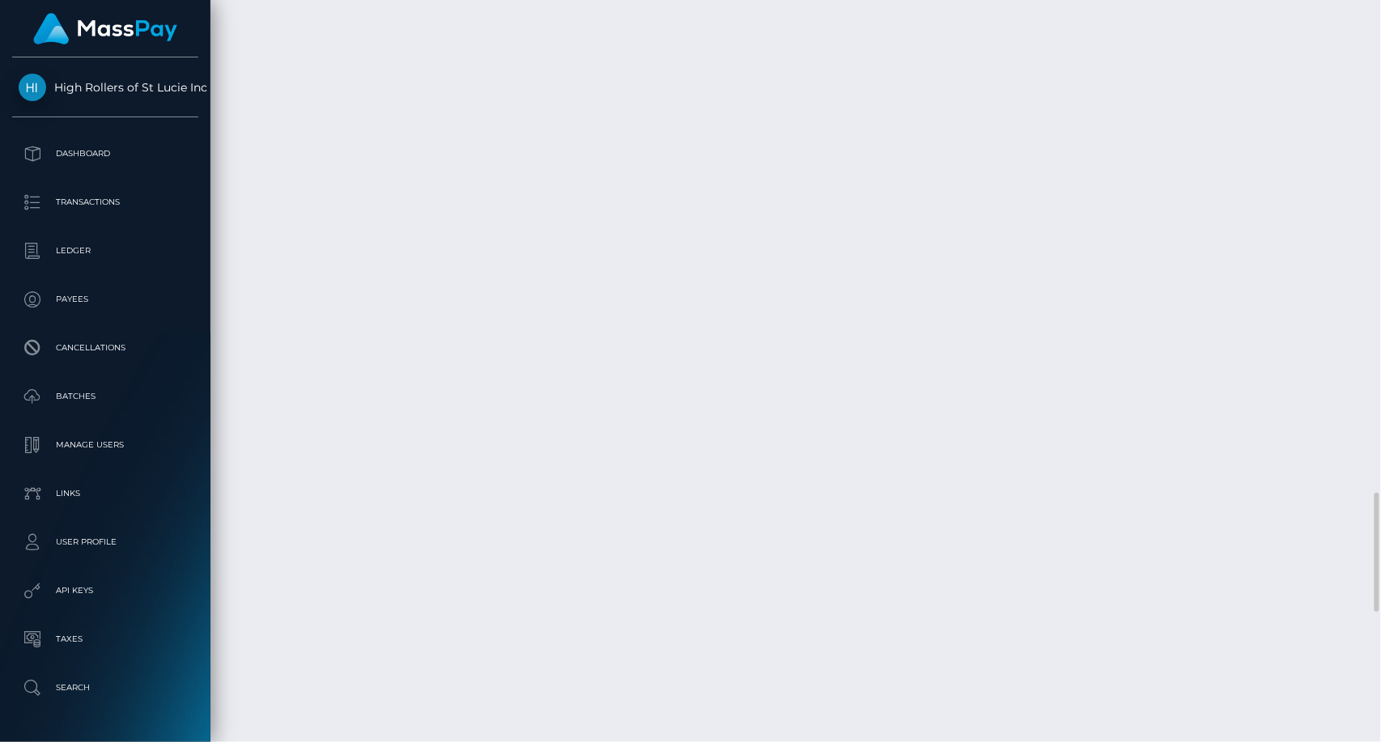
scroll to position [3067, 0]
drag, startPoint x: 1230, startPoint y: 206, endPoint x: 1209, endPoint y: 210, distance: 21.3
